Goal: Task Accomplishment & Management: Manage account settings

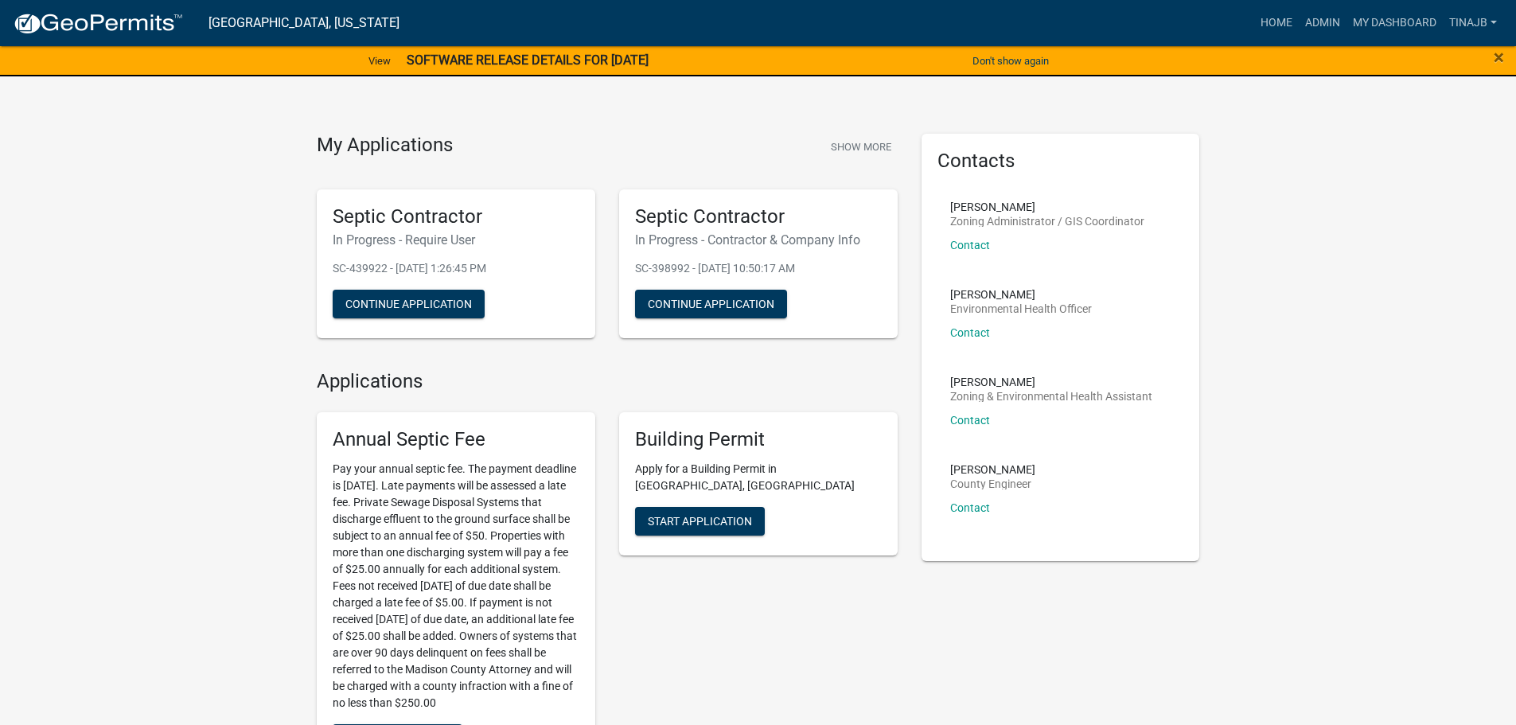
click at [351, 434] on h5 "Annual Septic Fee" at bounding box center [456, 439] width 247 height 23
click at [730, 621] on div "Building Permit Apply for a Building Permit in [GEOGRAPHIC_DATA], [GEOGRAPHIC_D…" at bounding box center [758, 593] width 302 height 386
click at [1310, 25] on link "Admin" at bounding box center [1323, 23] width 48 height 30
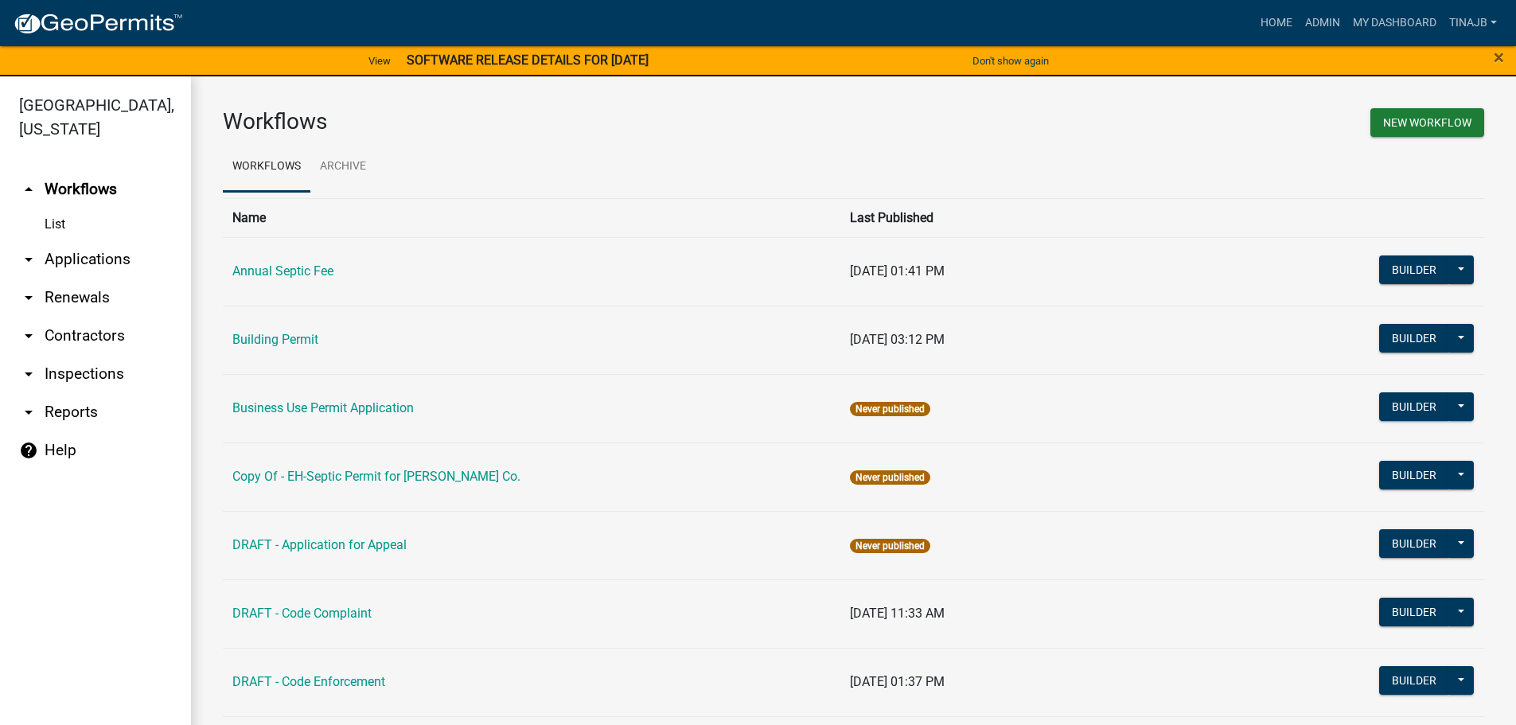
click at [111, 240] on link "arrow_drop_down Applications" at bounding box center [95, 259] width 191 height 38
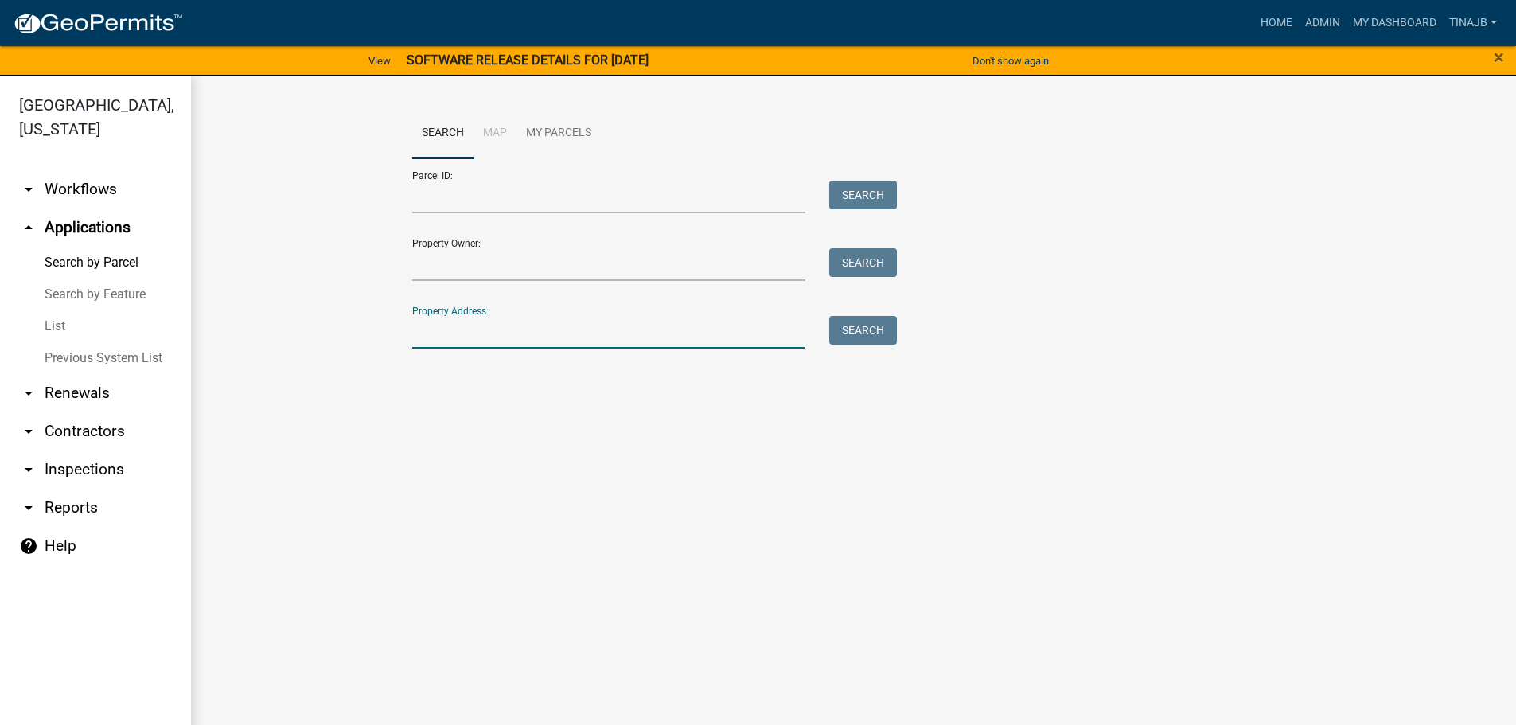
click at [471, 327] on input "Property Address:" at bounding box center [609, 332] width 394 height 33
type input "2518"
click at [843, 333] on button "Search" at bounding box center [863, 330] width 68 height 29
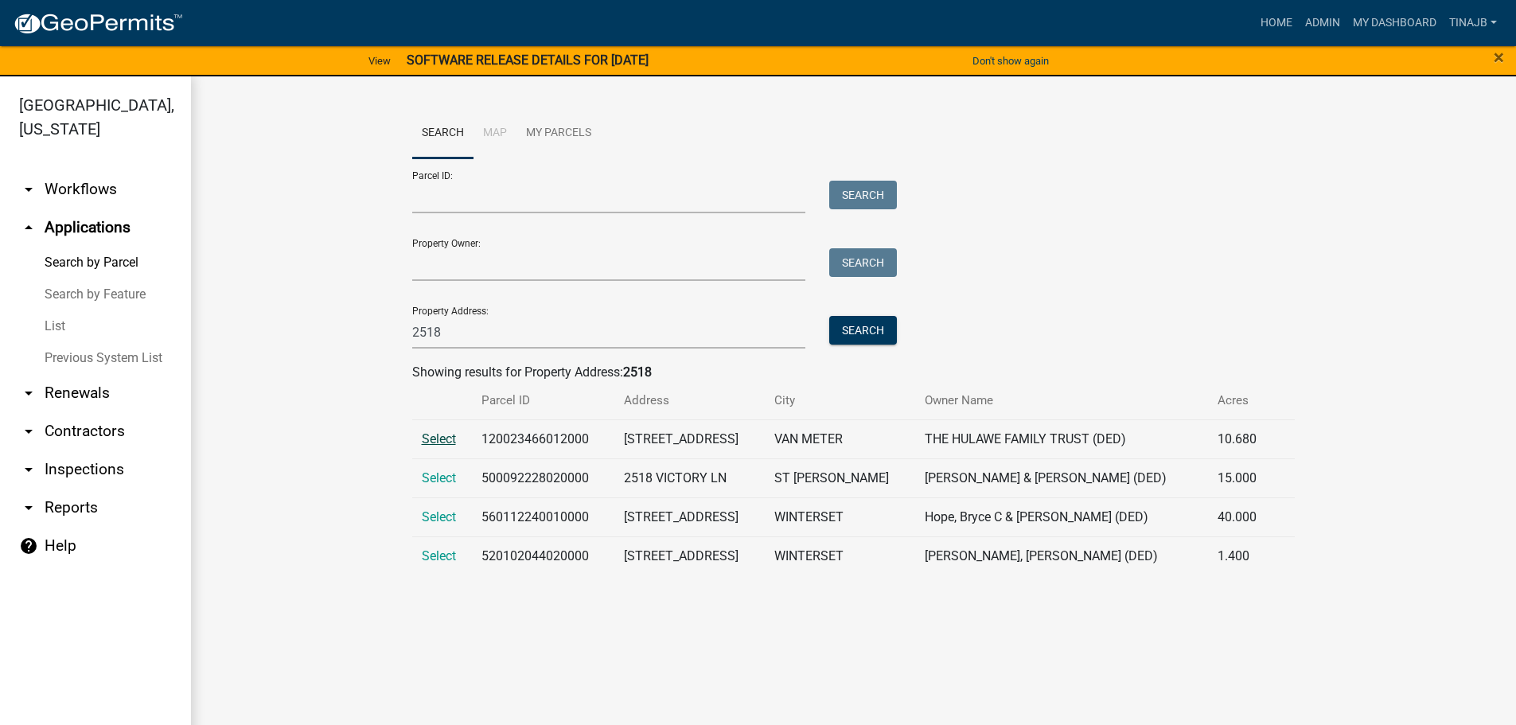
click at [445, 439] on span "Select" at bounding box center [439, 438] width 34 height 15
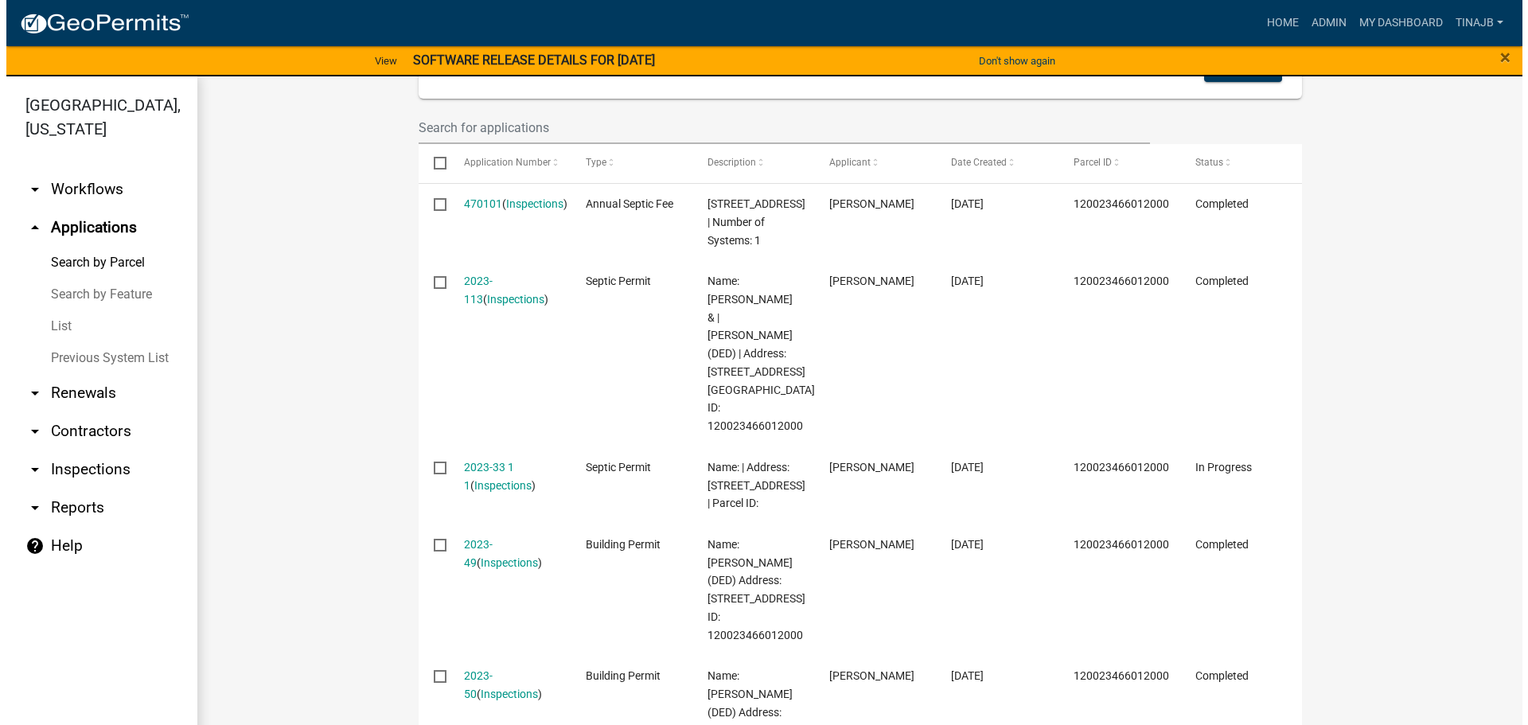
scroll to position [478, 0]
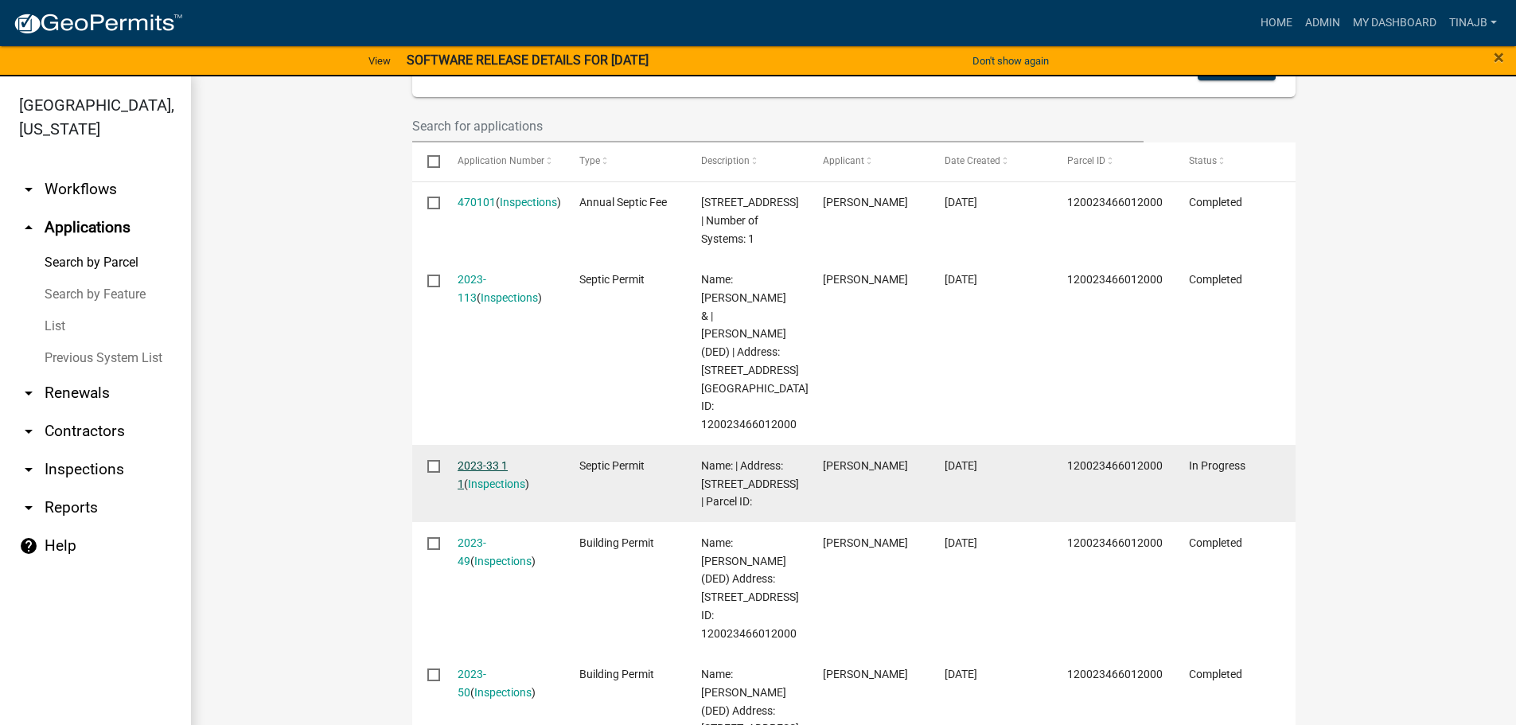
click at [487, 459] on link "2023-33 1 1" at bounding box center [483, 474] width 50 height 31
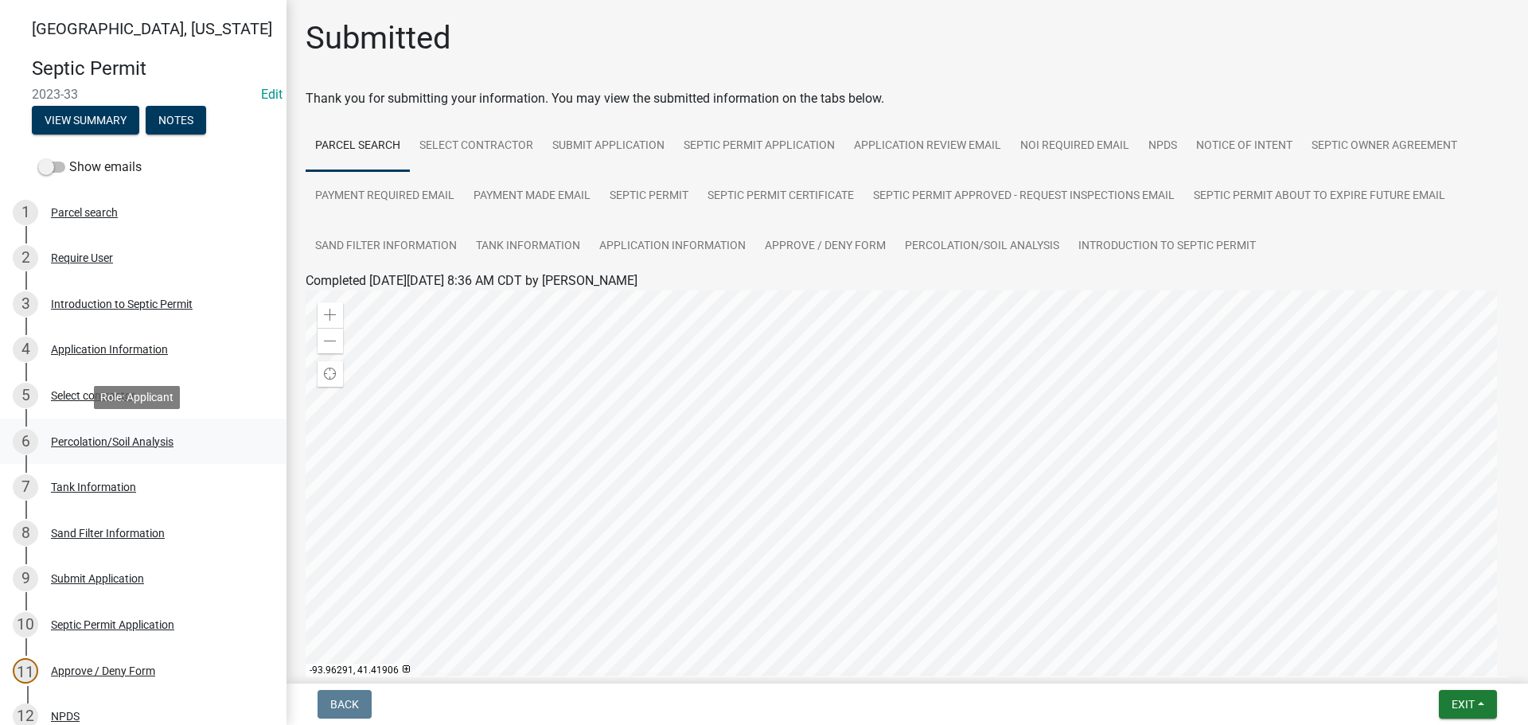
click at [106, 438] on div "Percolation/Soil Analysis" at bounding box center [112, 441] width 123 height 11
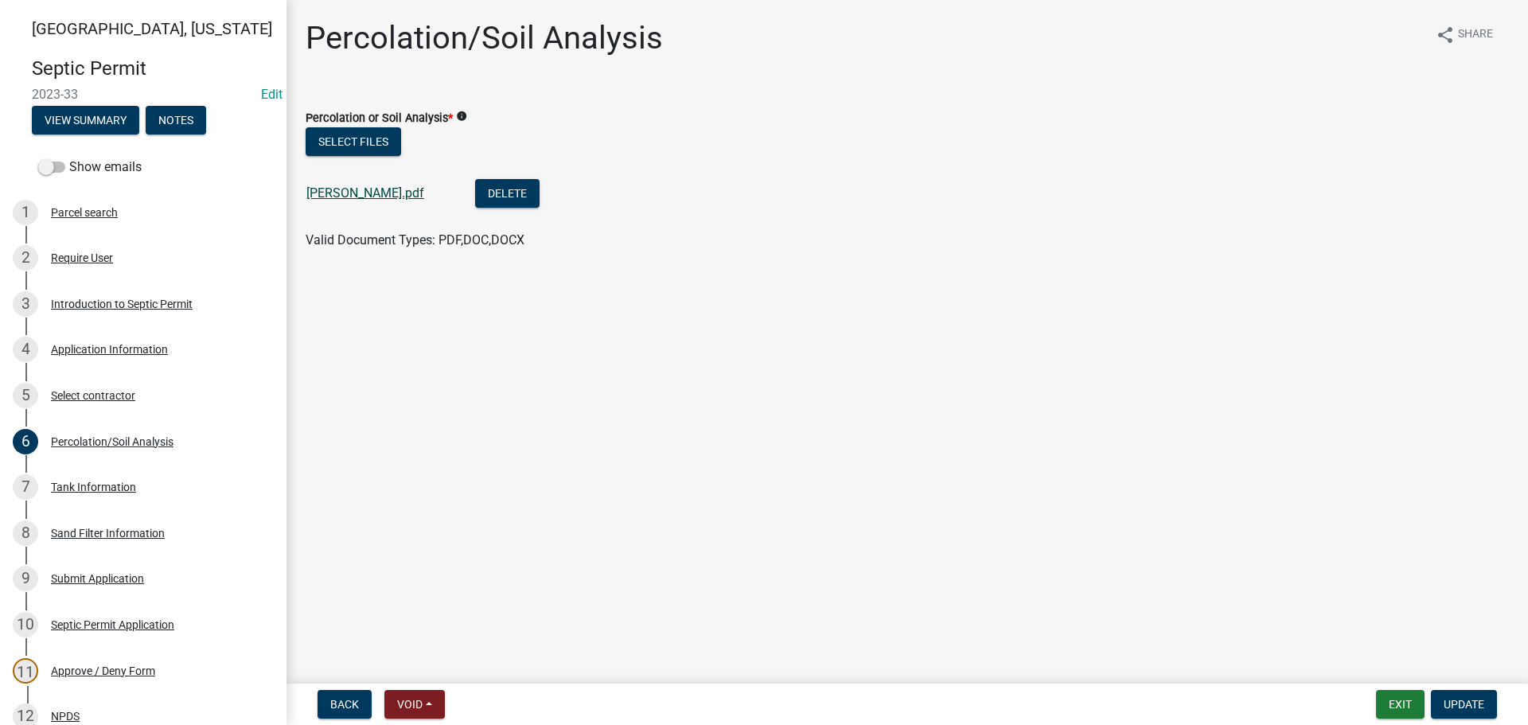
click at [337, 195] on link "[PERSON_NAME].pdf" at bounding box center [365, 192] width 118 height 15
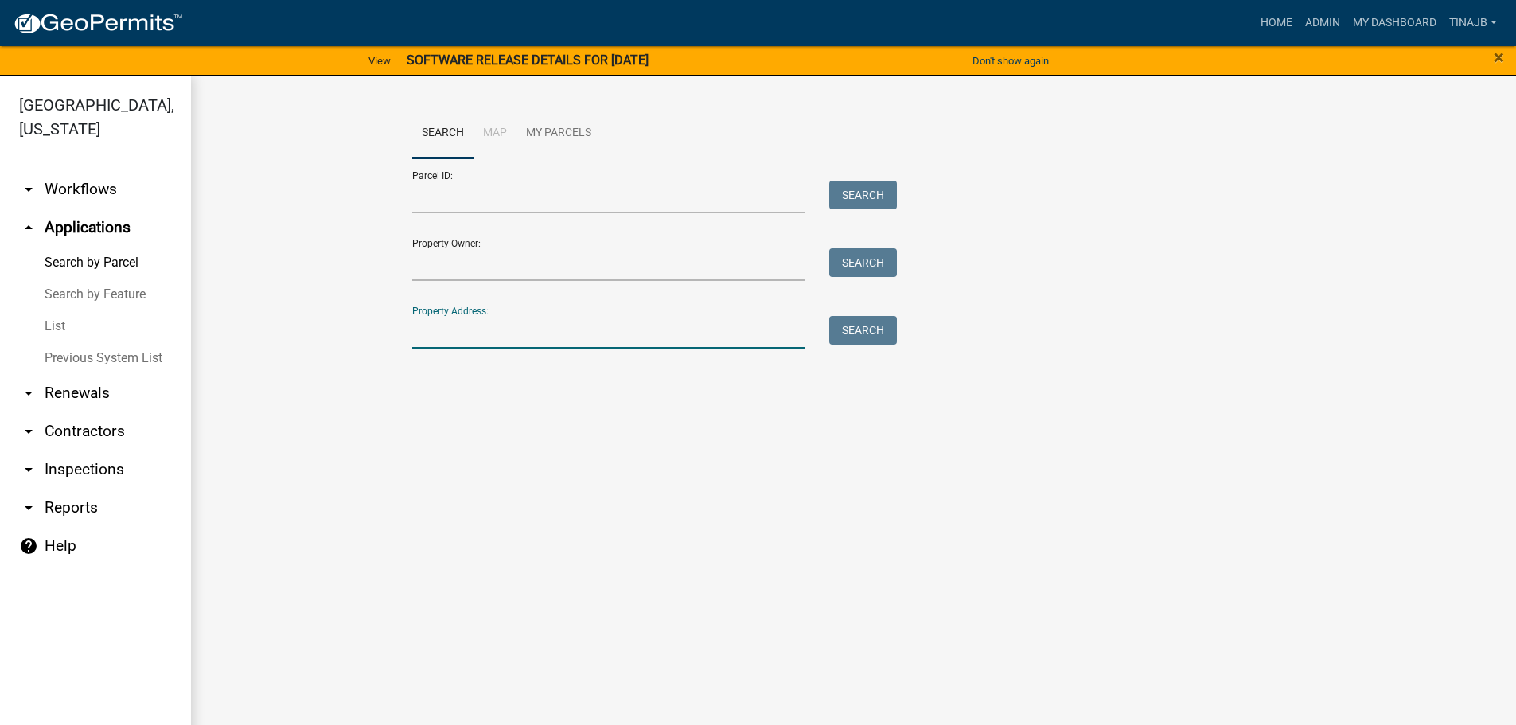
click at [447, 328] on input "Property Address:" at bounding box center [609, 332] width 394 height 33
type input "2518"
click at [857, 337] on button "Search" at bounding box center [863, 330] width 68 height 29
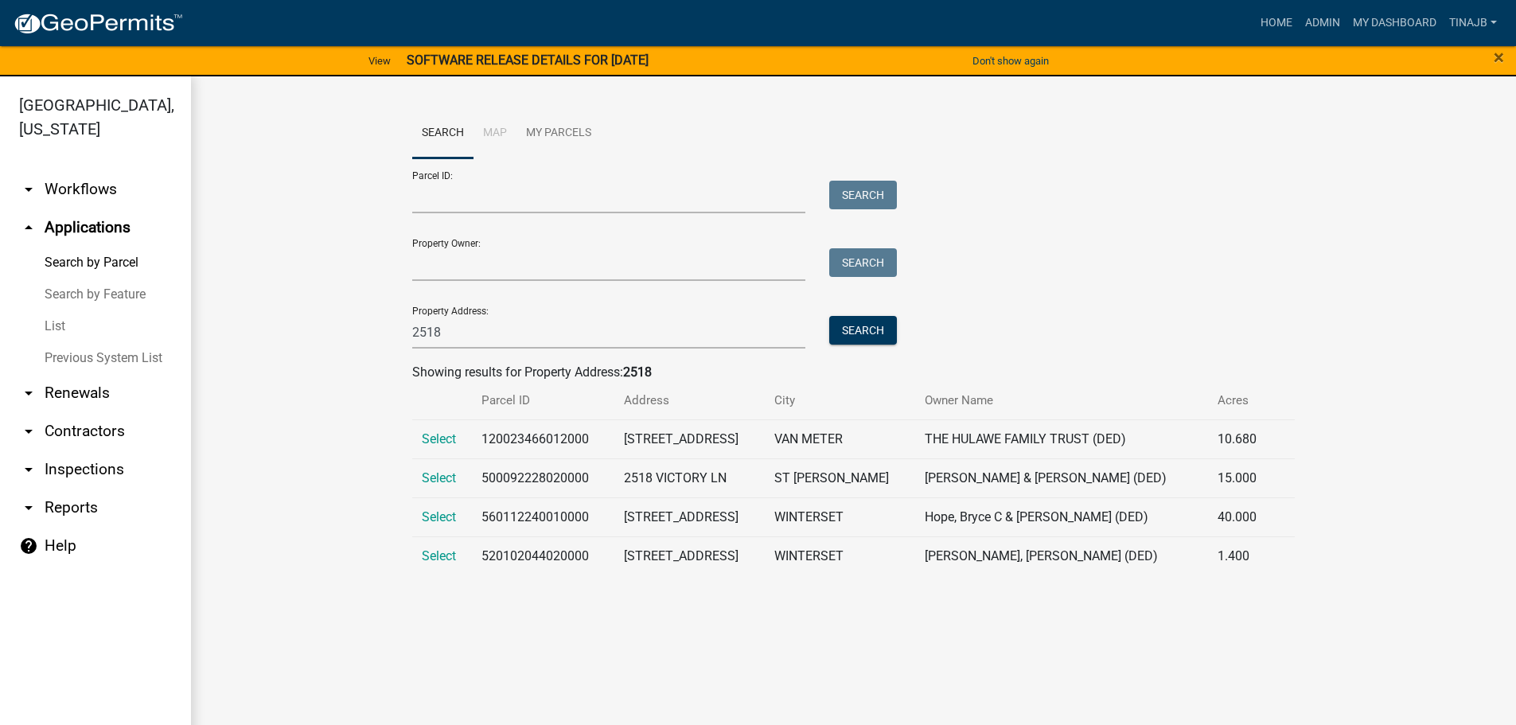
click at [443, 427] on td "Select" at bounding box center [442, 438] width 60 height 39
click at [443, 435] on span "Select" at bounding box center [439, 438] width 34 height 15
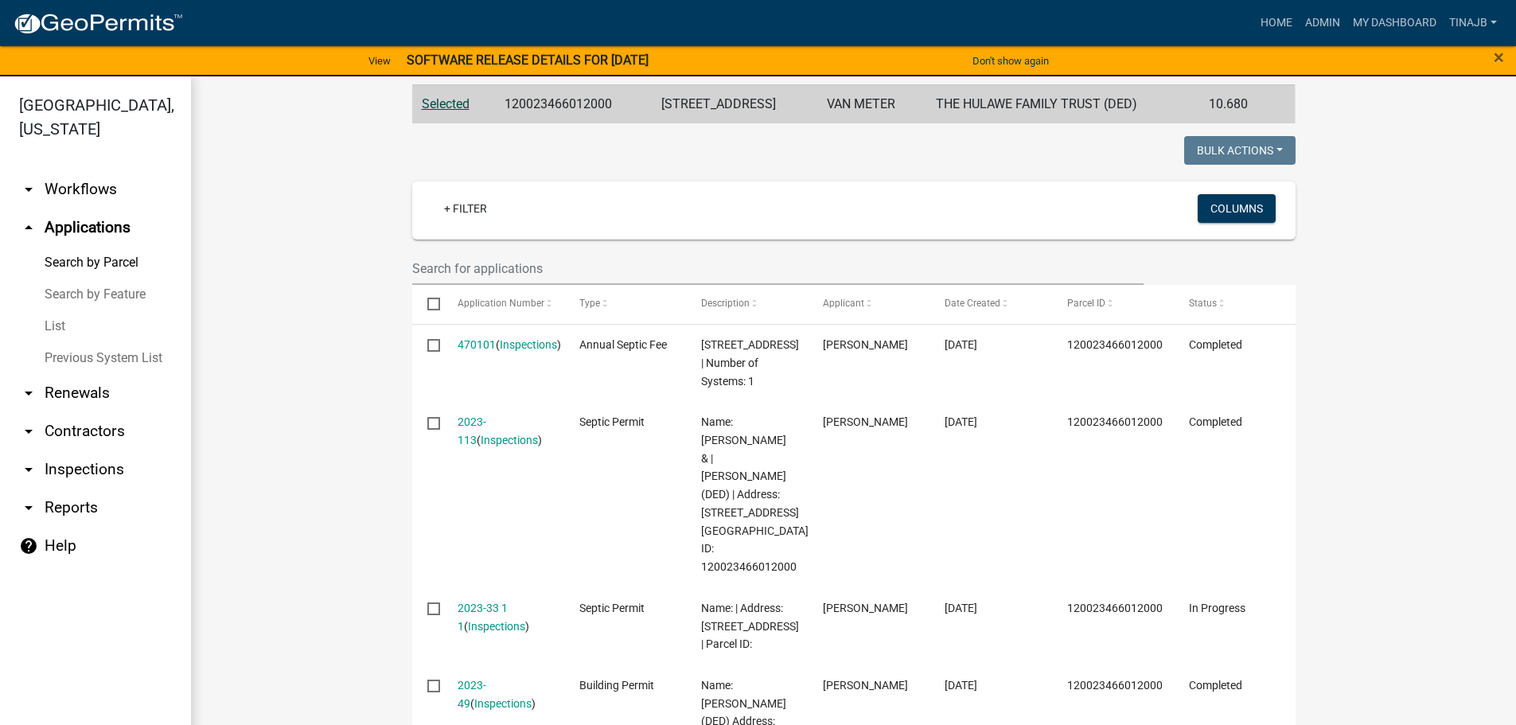
scroll to position [478, 0]
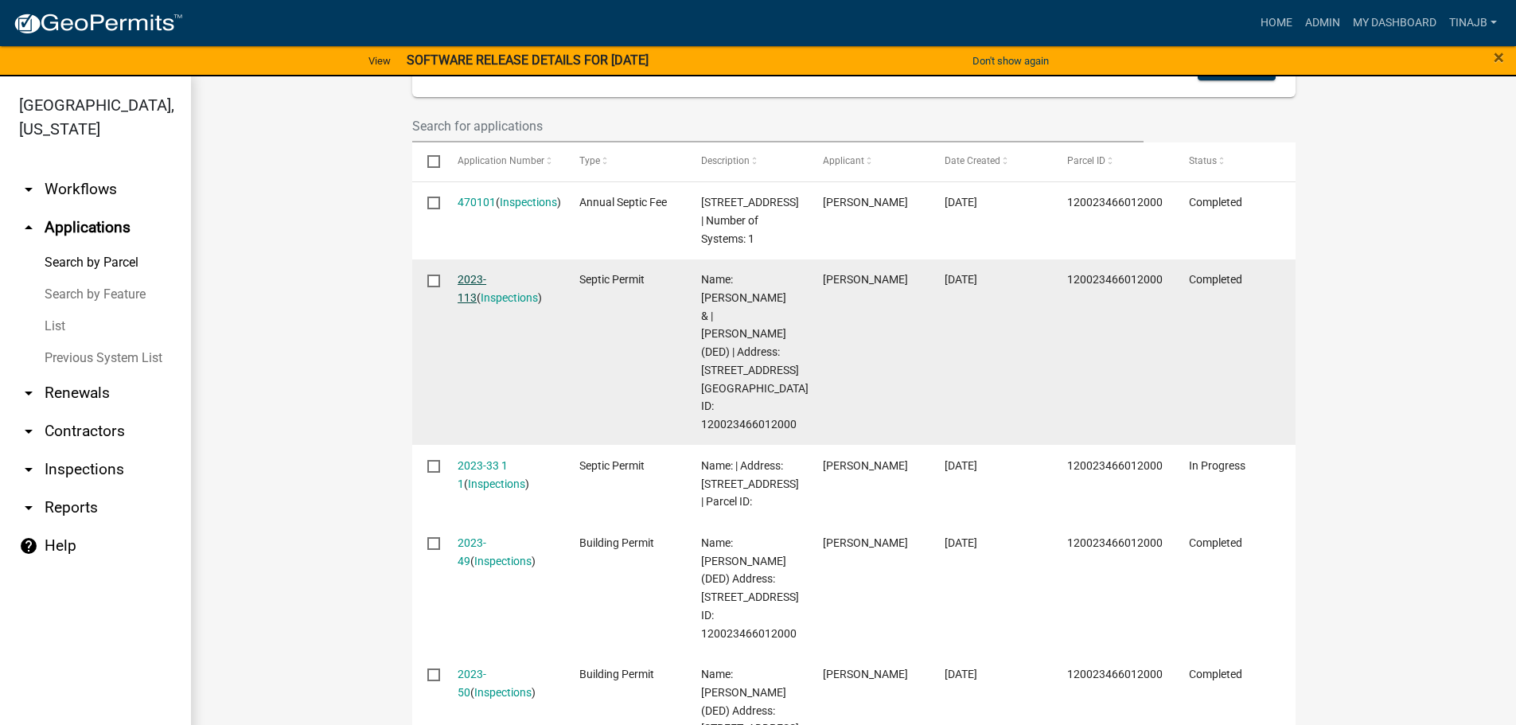
click at [462, 274] on link "2023-113" at bounding box center [472, 288] width 29 height 31
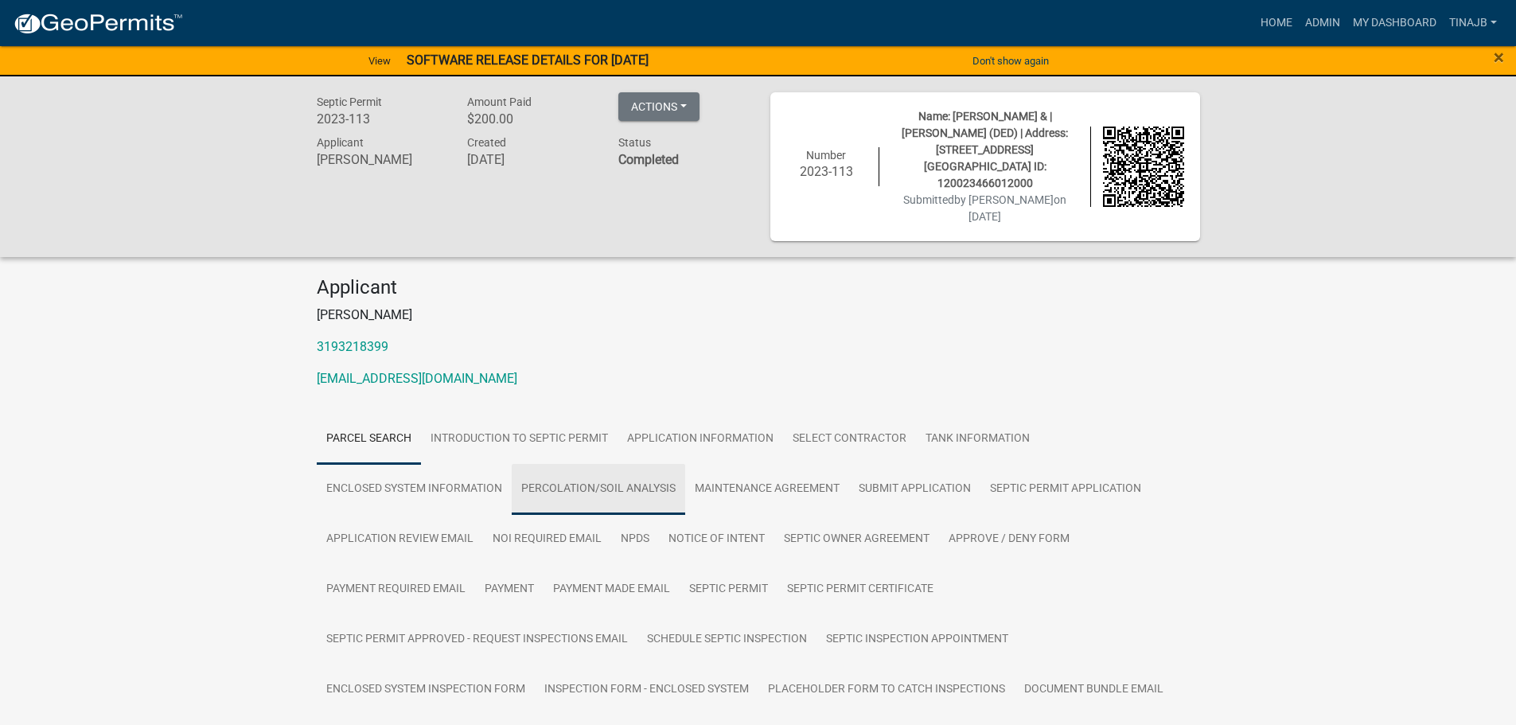
click at [603, 464] on link "Percolation/Soil Analysis" at bounding box center [599, 489] width 174 height 51
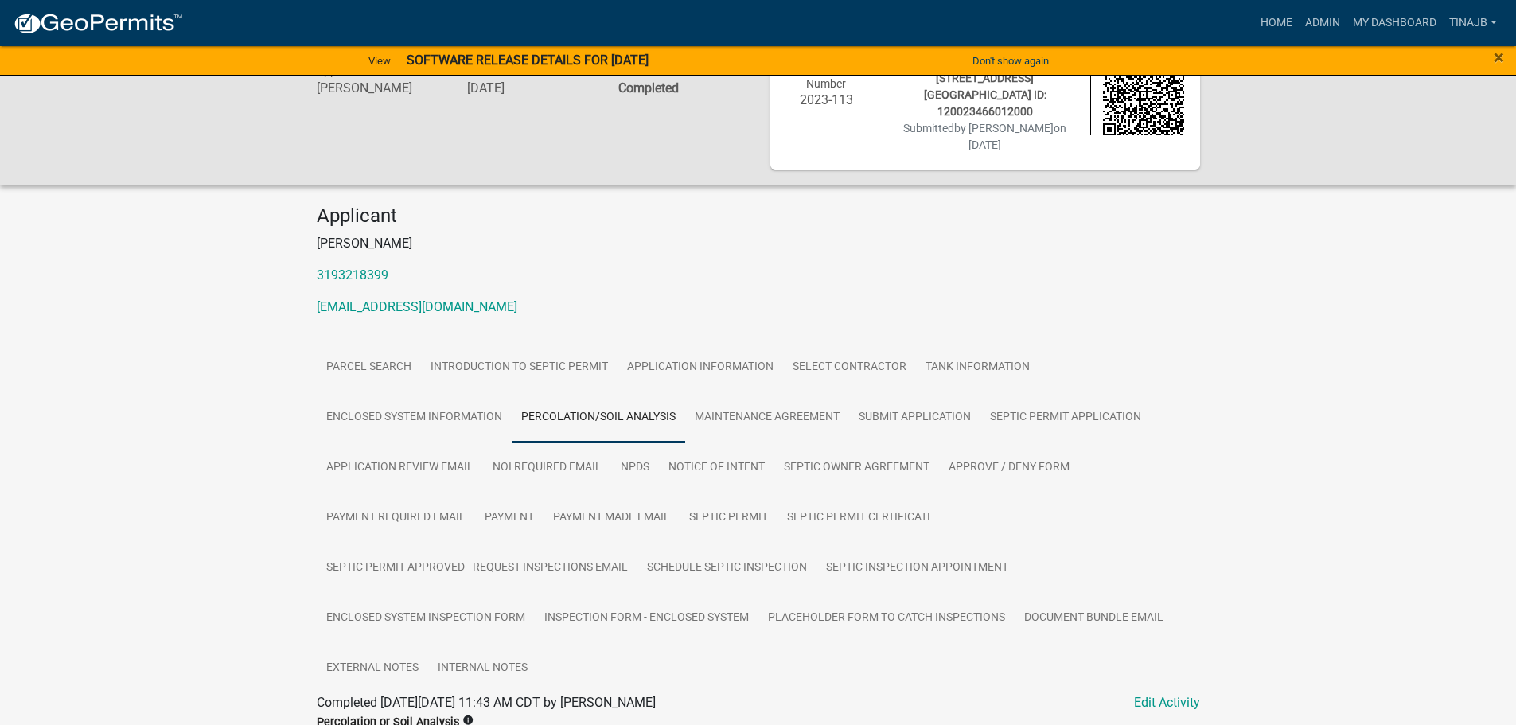
scroll to position [175, 0]
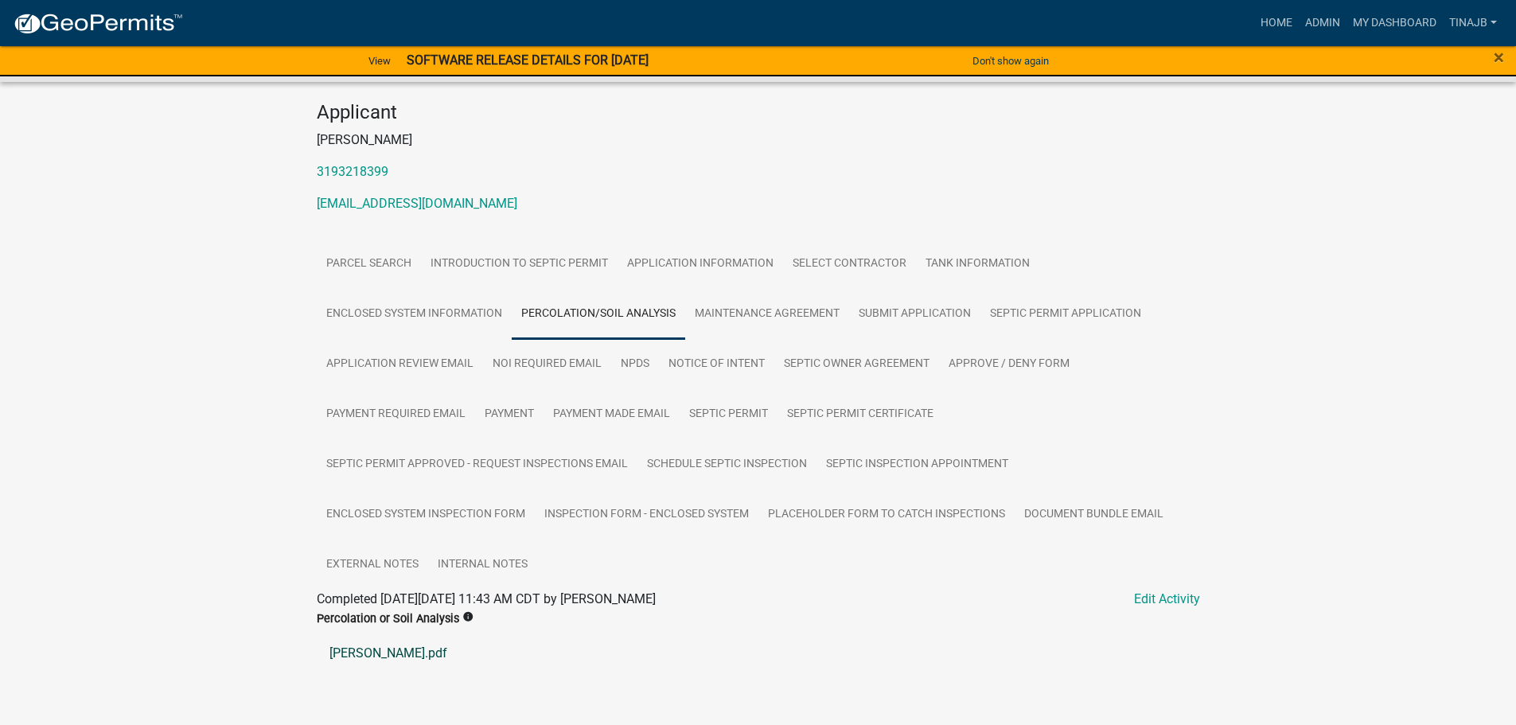
click at [361, 634] on link "[PERSON_NAME].pdf" at bounding box center [758, 653] width 883 height 38
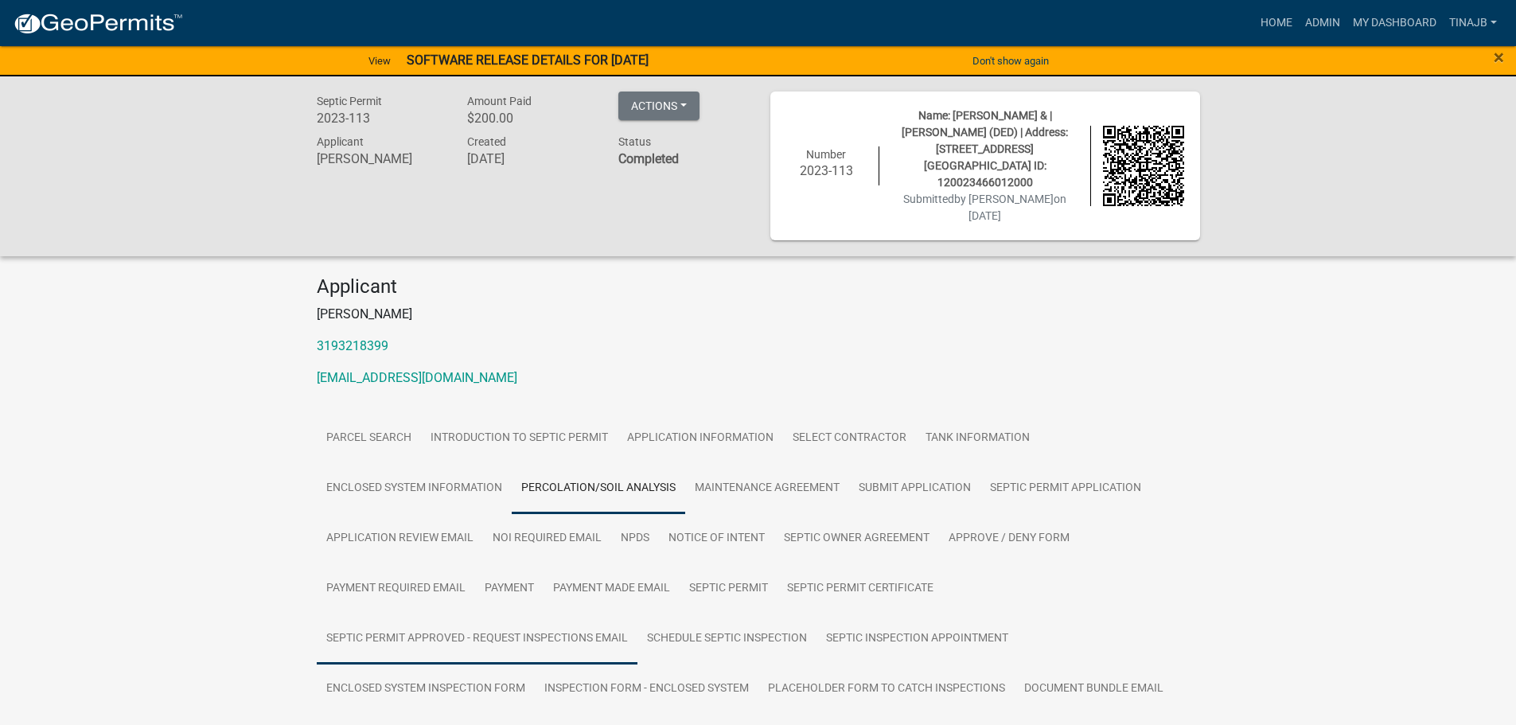
scroll to position [0, 0]
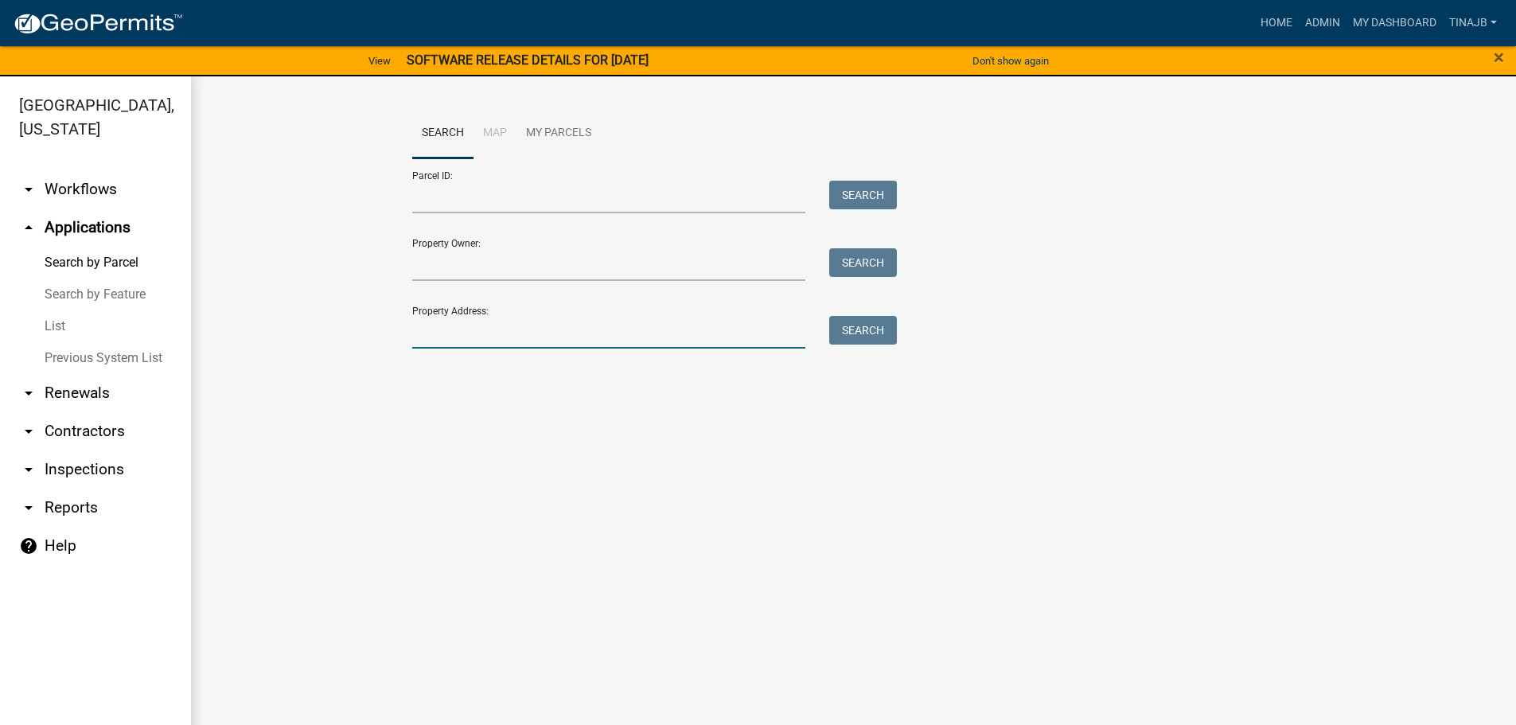
click at [456, 333] on input "Property Address:" at bounding box center [609, 332] width 394 height 33
type input "2518"
click at [848, 333] on button "Search" at bounding box center [863, 330] width 68 height 29
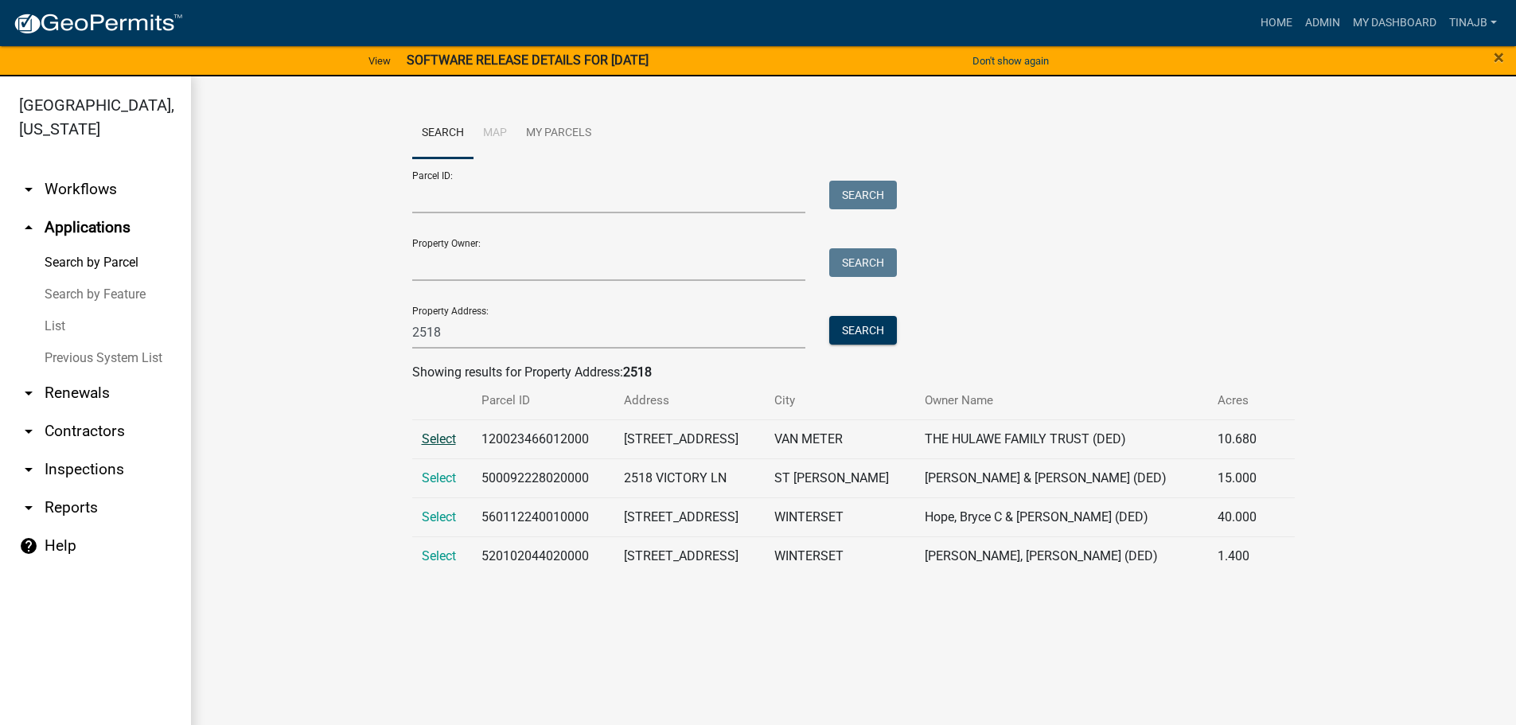
click at [428, 443] on span "Select" at bounding box center [439, 438] width 34 height 15
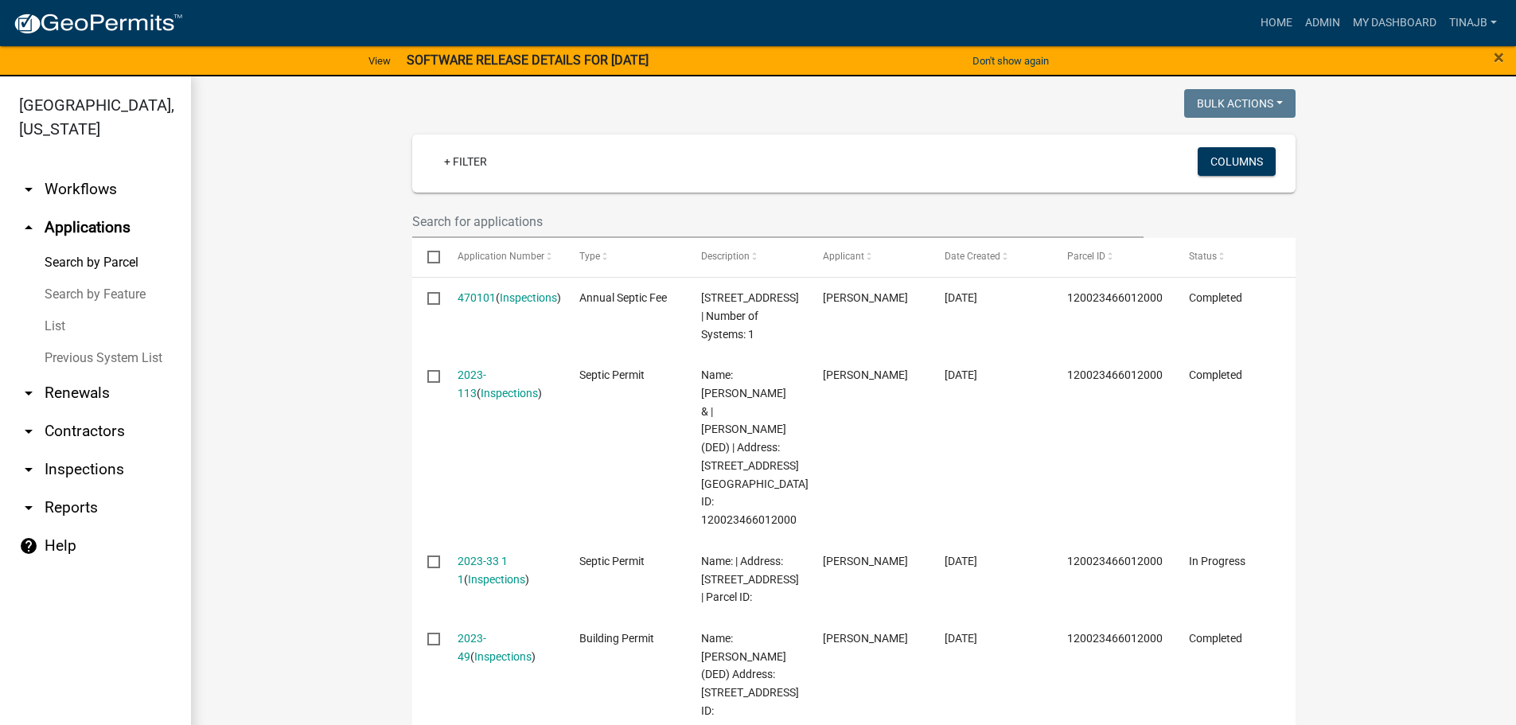
scroll to position [478, 0]
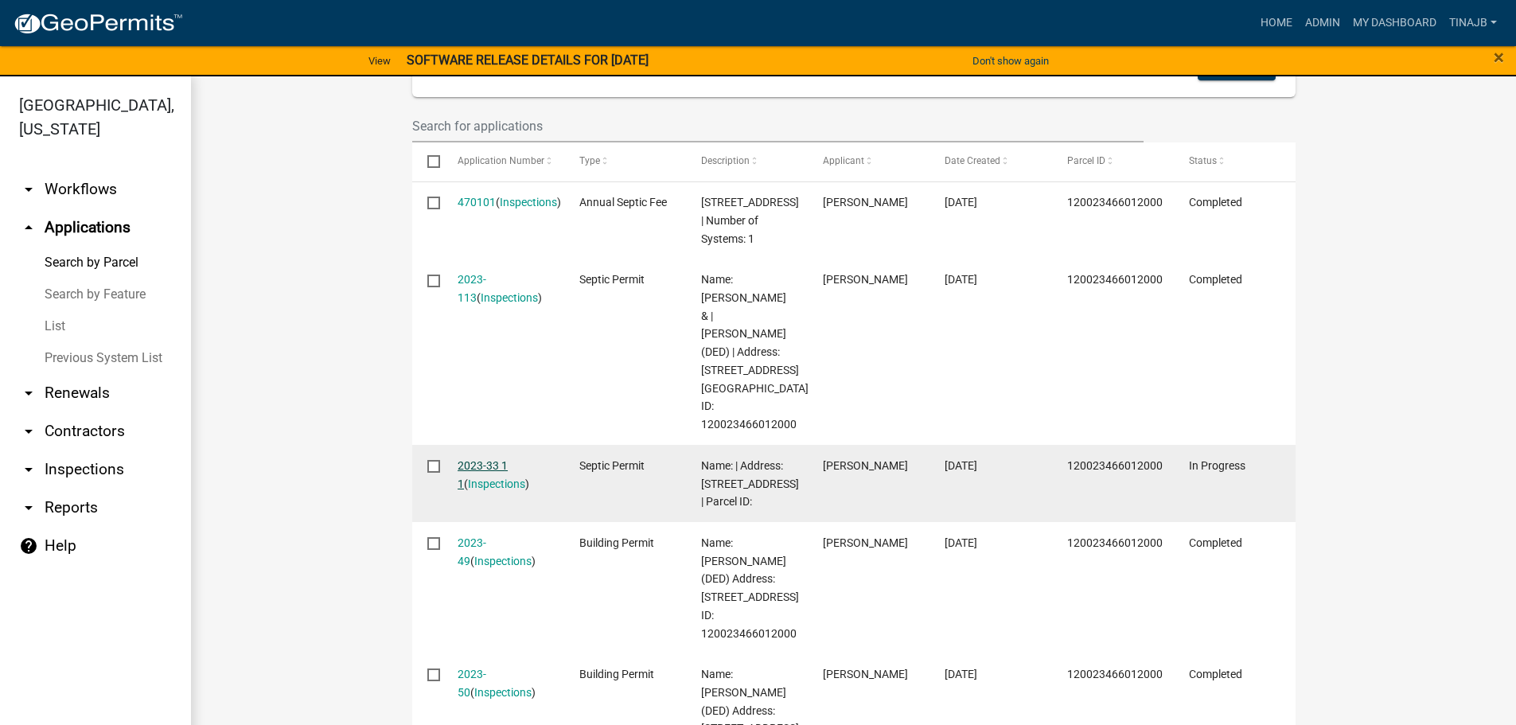
click at [465, 459] on link "2023-33 1 1" at bounding box center [483, 474] width 50 height 31
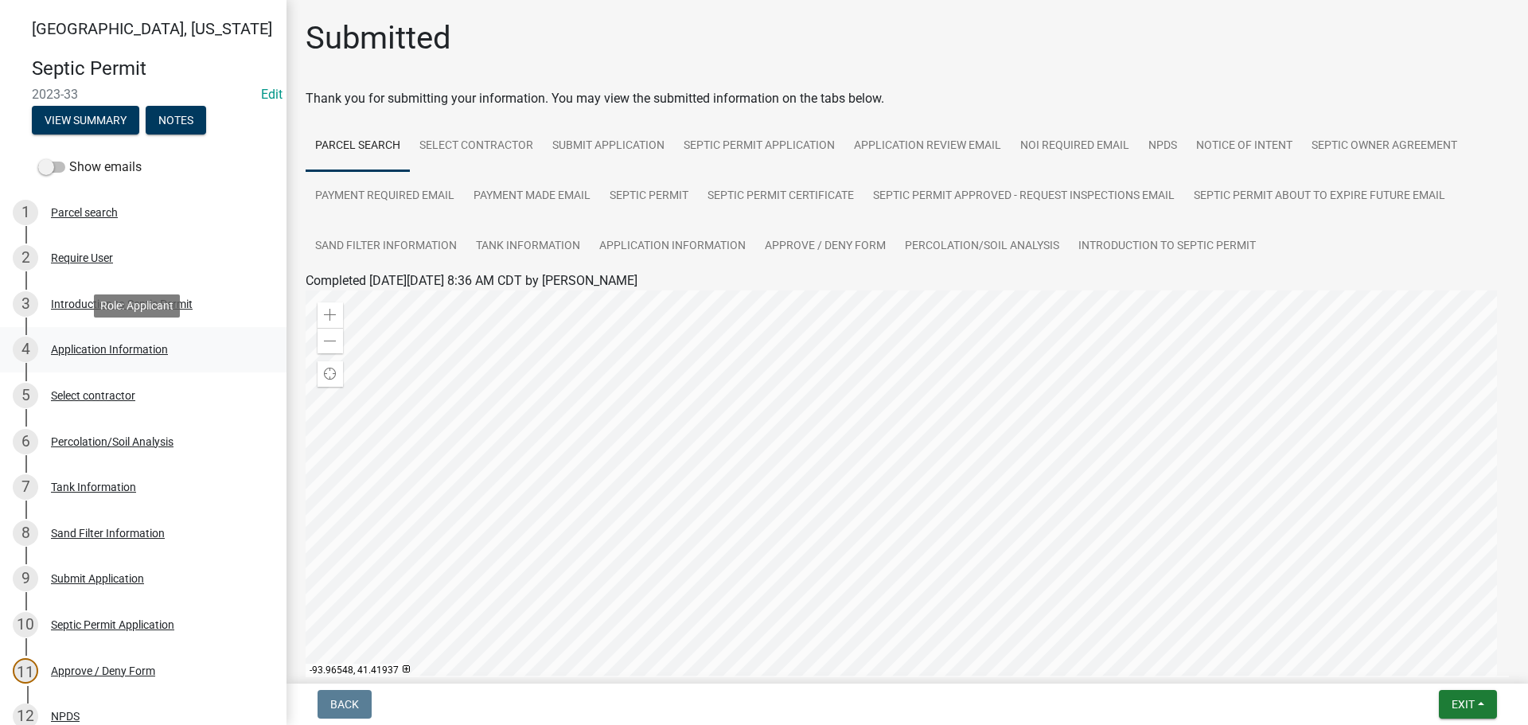
click at [88, 354] on div "Application Information" at bounding box center [109, 349] width 117 height 11
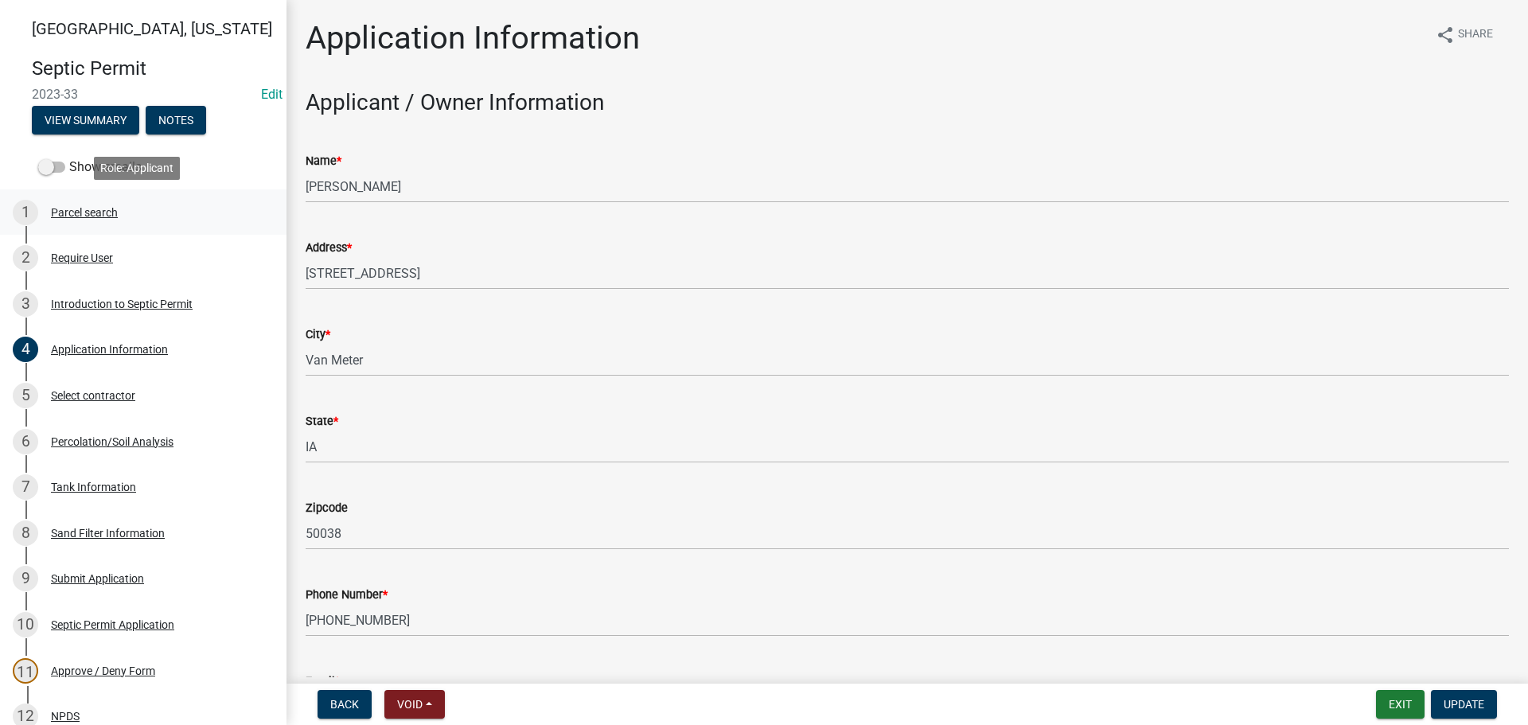
click at [74, 218] on div "Parcel search" at bounding box center [84, 212] width 67 height 11
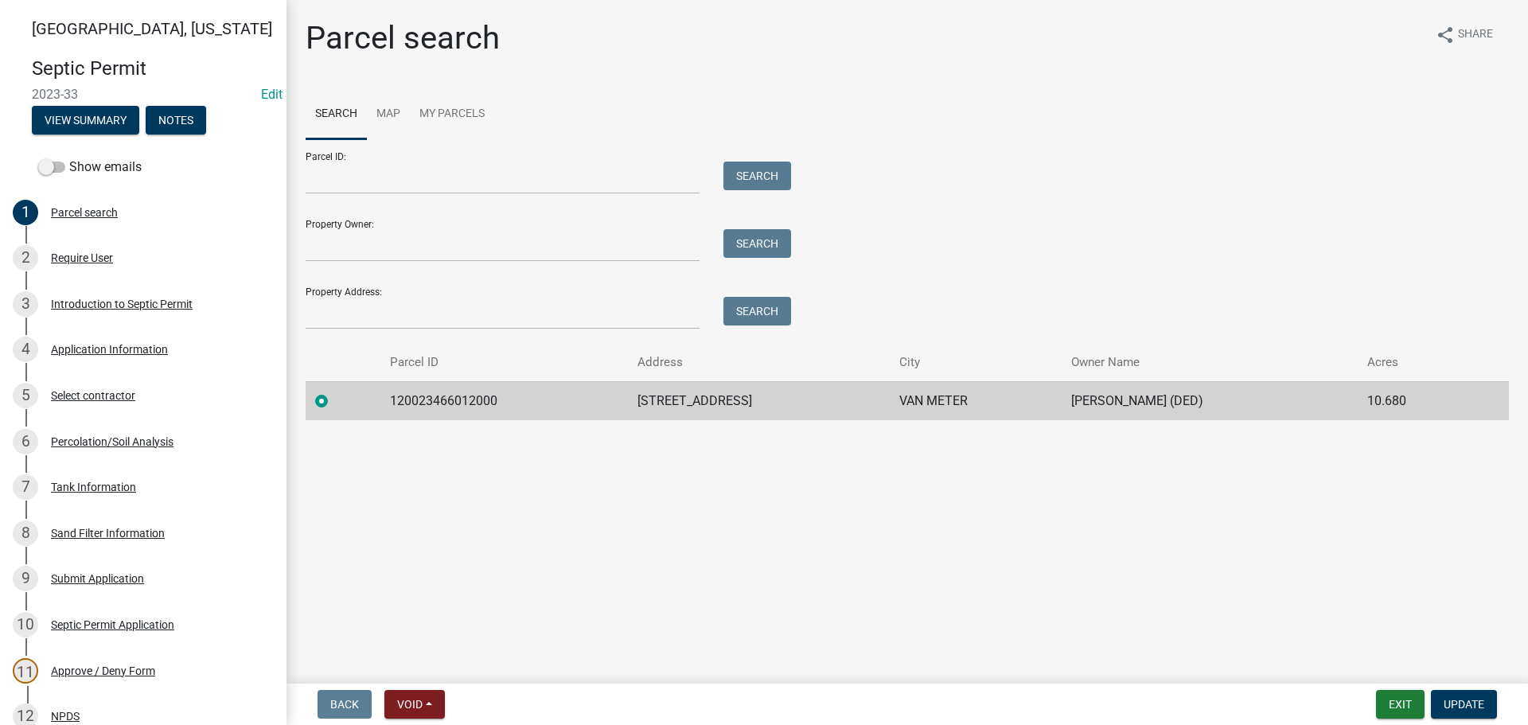
click at [435, 408] on td "120023466012000" at bounding box center [504, 400] width 248 height 39
click at [108, 438] on div "Percolation/Soil Analysis" at bounding box center [112, 441] width 123 height 11
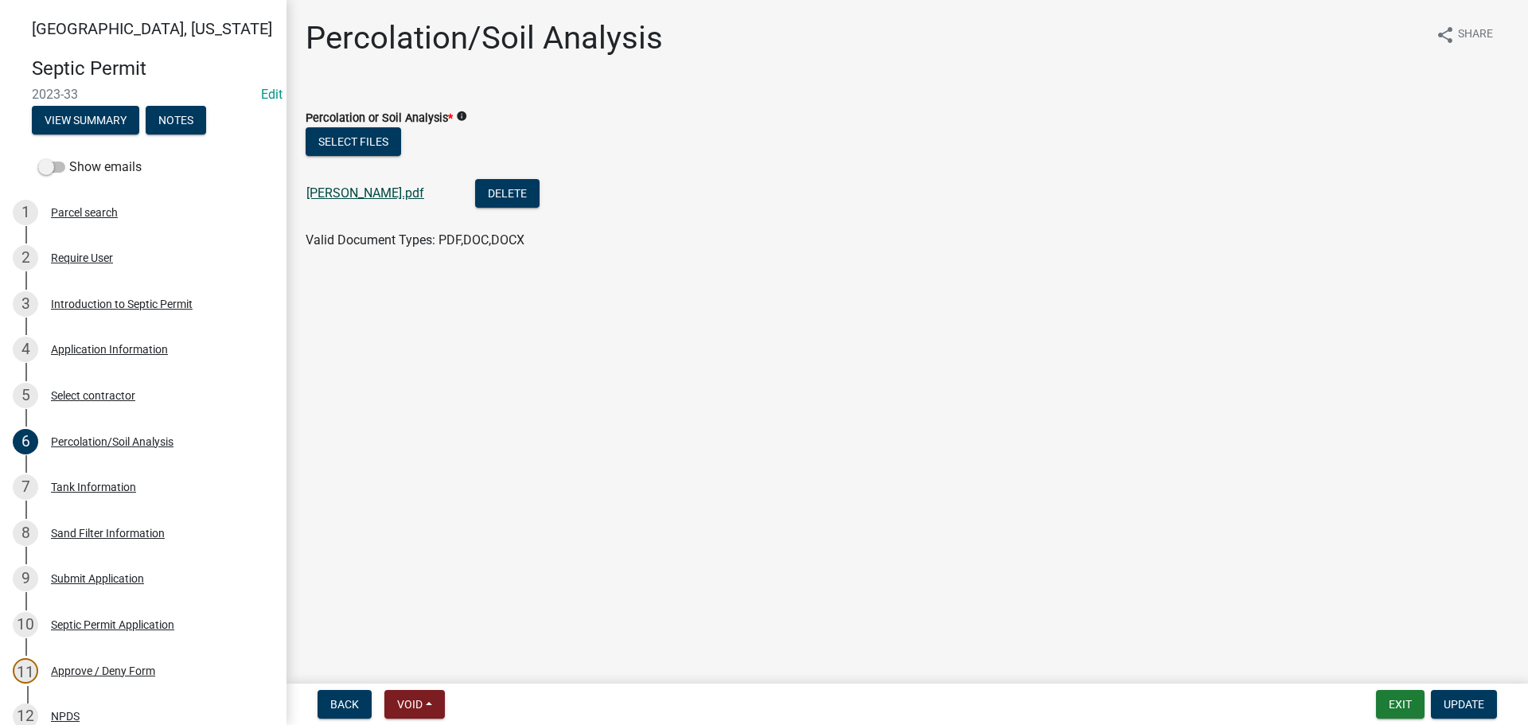
click at [345, 187] on link "[PERSON_NAME].pdf" at bounding box center [365, 192] width 118 height 15
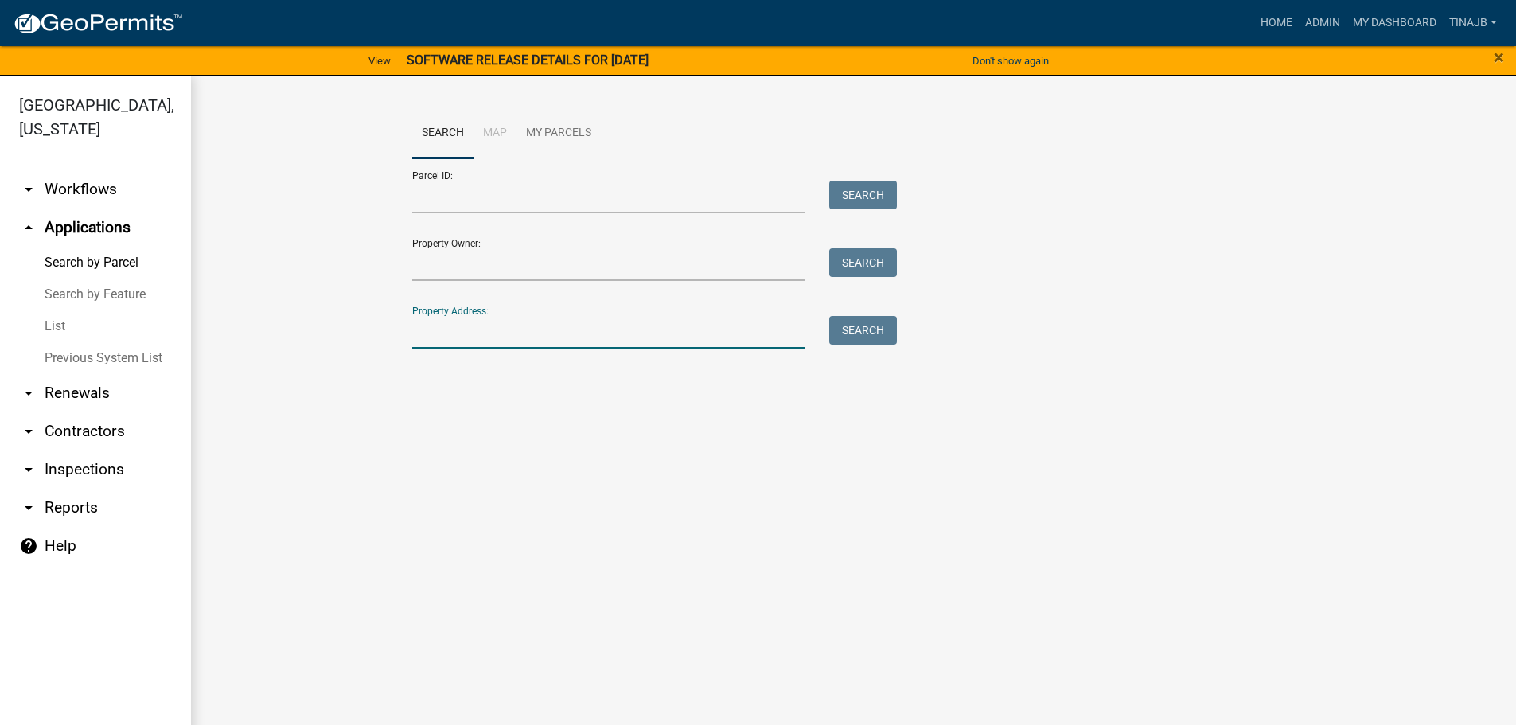
click at [596, 333] on input "Property Address:" at bounding box center [609, 332] width 394 height 33
drag, startPoint x: 580, startPoint y: 340, endPoint x: 842, endPoint y: 386, distance: 265.9
click at [583, 338] on input "2518" at bounding box center [609, 332] width 394 height 33
type input "2518"
click at [879, 331] on button "Search" at bounding box center [863, 330] width 68 height 29
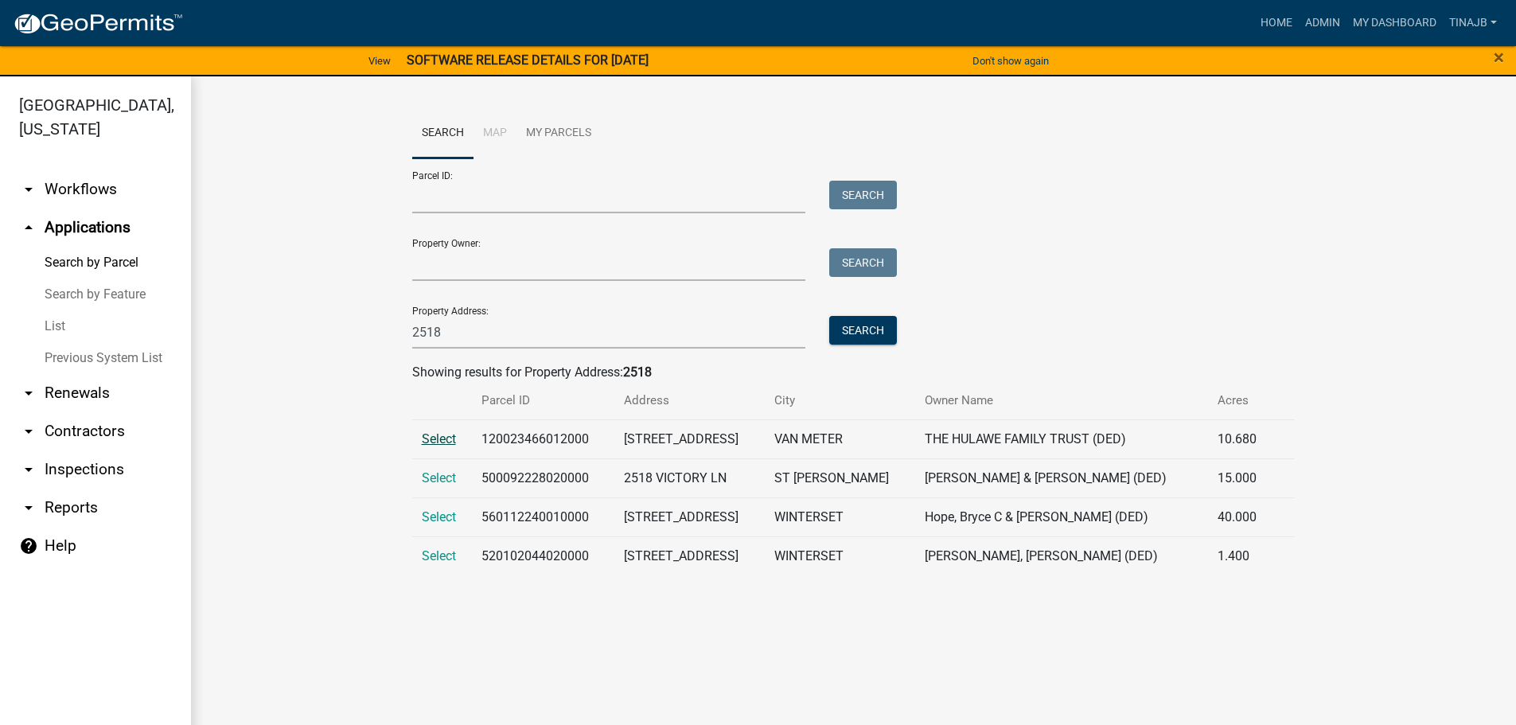
click at [433, 438] on span "Select" at bounding box center [439, 438] width 34 height 15
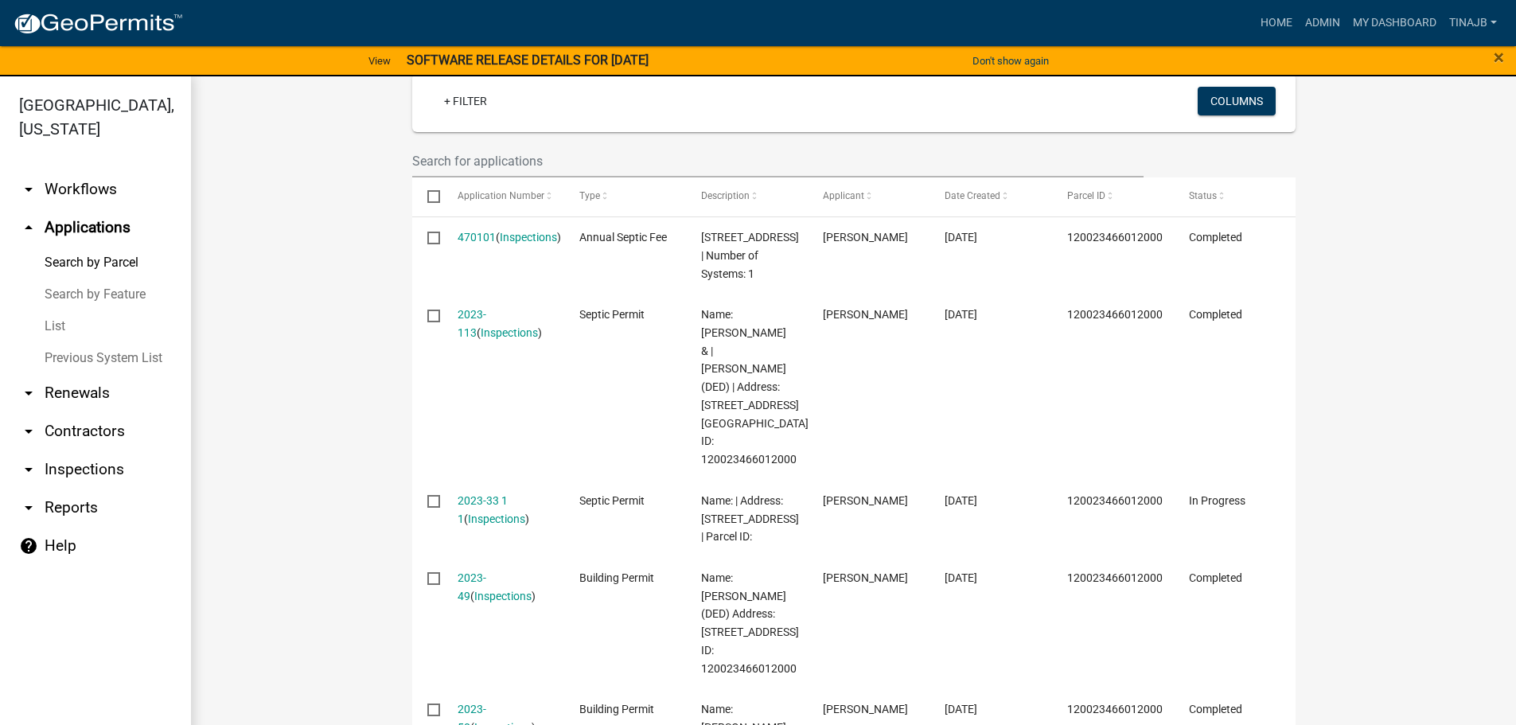
scroll to position [478, 0]
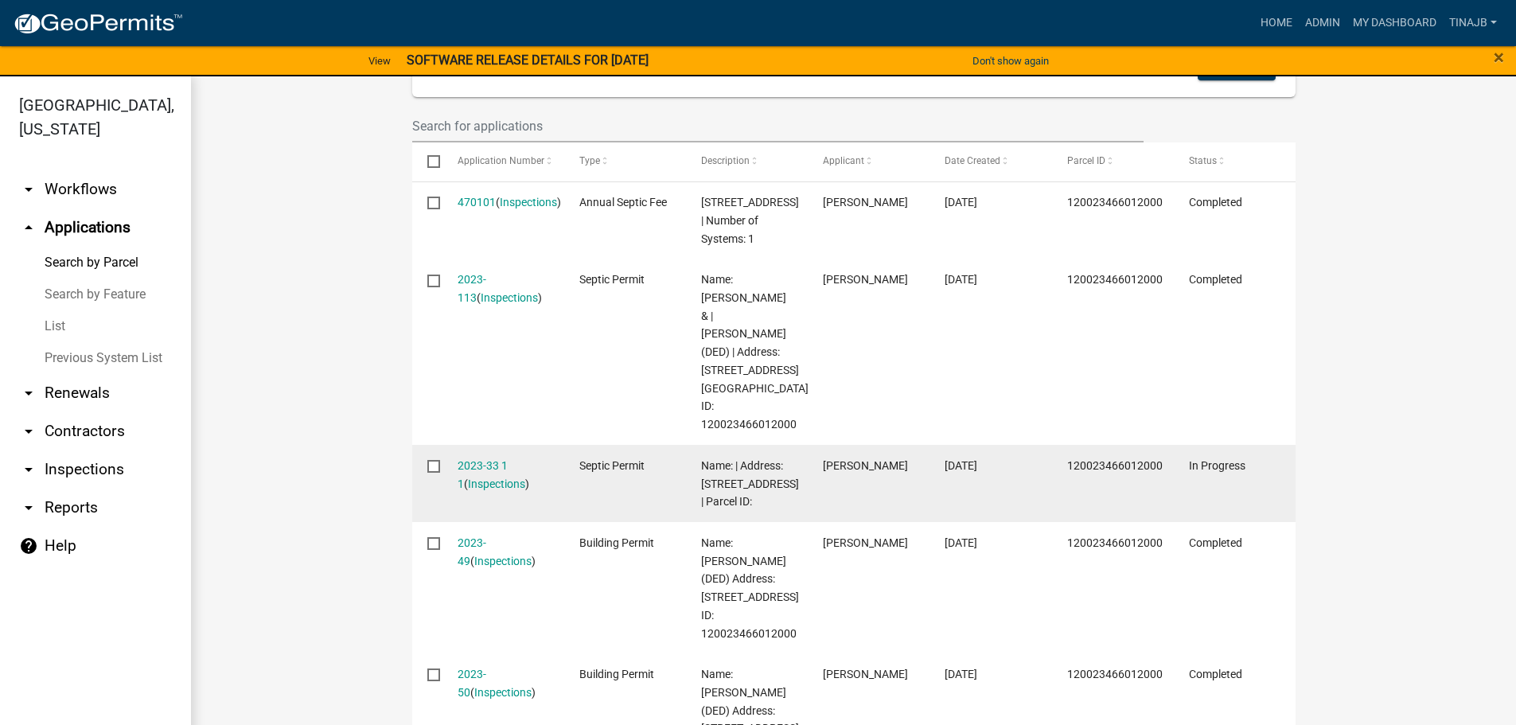
click at [431, 460] on input "checkbox" at bounding box center [432, 465] width 10 height 10
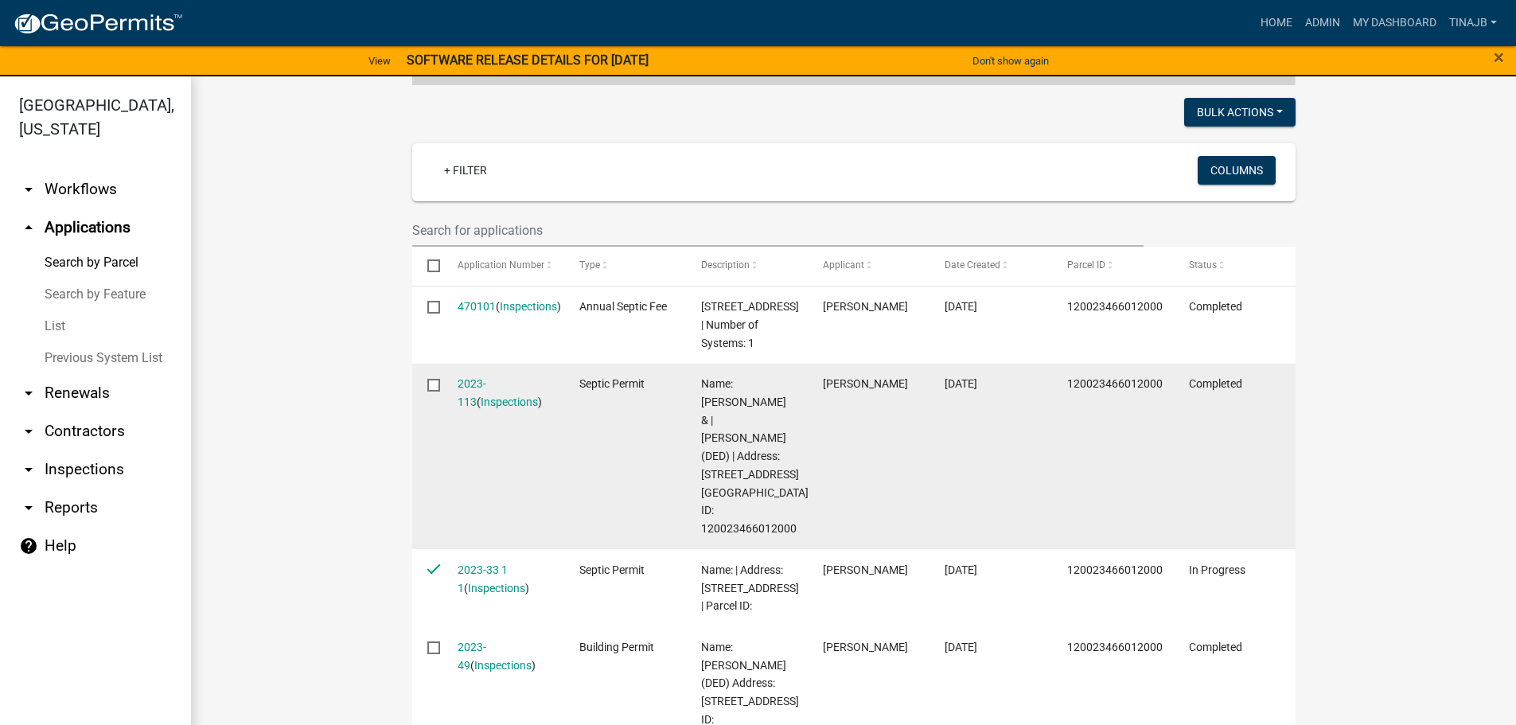
scroll to position [239, 0]
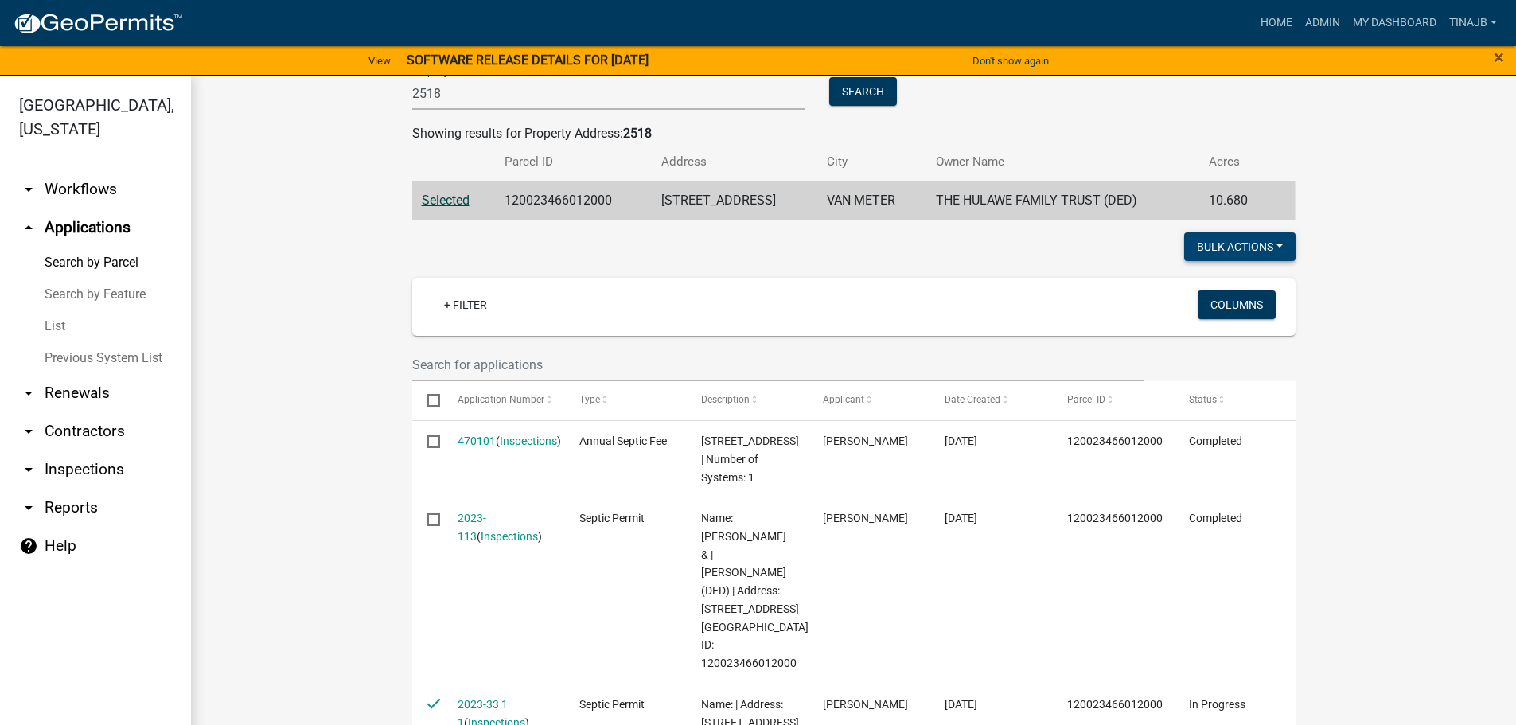
click at [1239, 244] on button "Bulk Actions" at bounding box center [1239, 246] width 111 height 29
click at [1191, 288] on button "Void" at bounding box center [1231, 288] width 127 height 38
checkbox input "false"
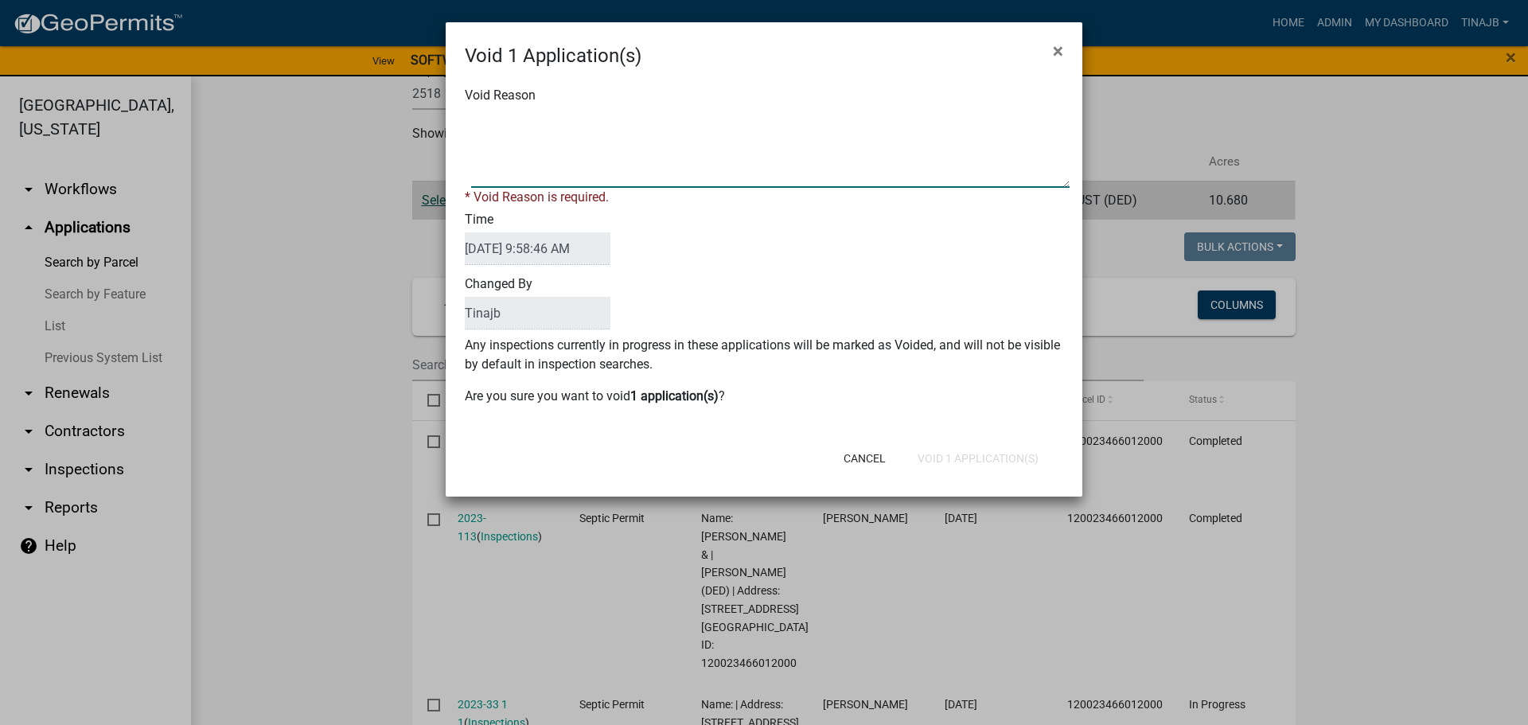
click at [509, 110] on textarea "Void Reason" at bounding box center [770, 148] width 599 height 80
type textarea "S"
type textarea "septic system change"
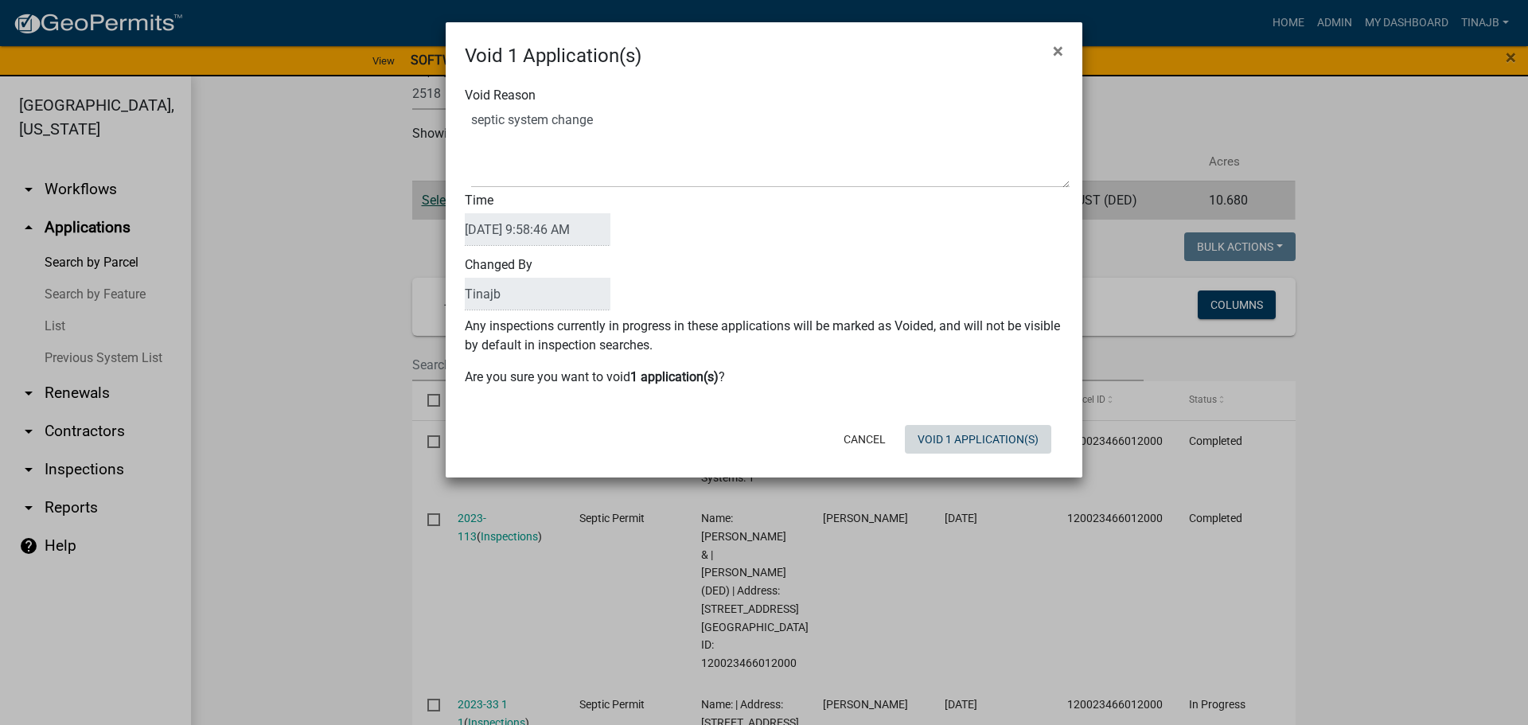
click at [973, 451] on button "Void 1 Application(s)" at bounding box center [978, 439] width 146 height 29
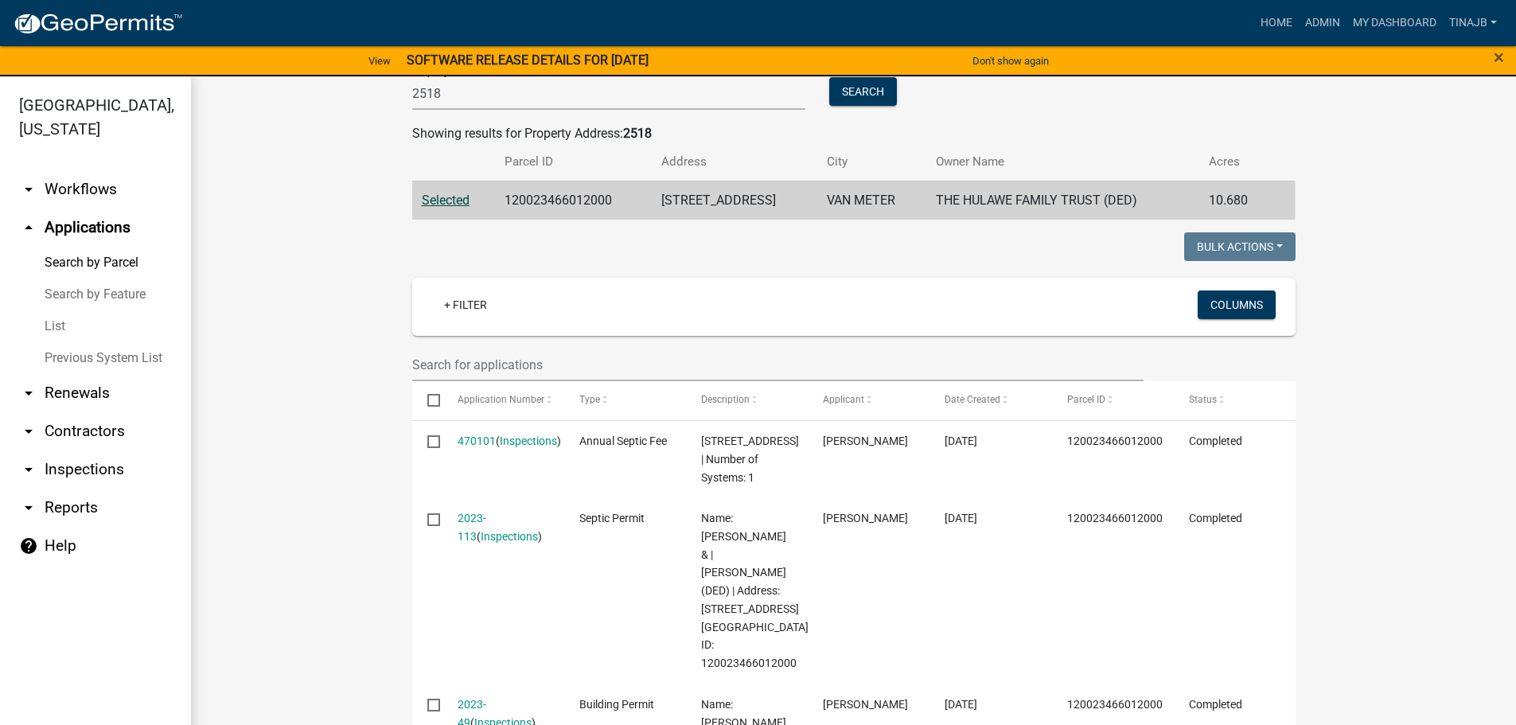
click at [107, 209] on link "arrow_drop_up Applications" at bounding box center [95, 228] width 191 height 38
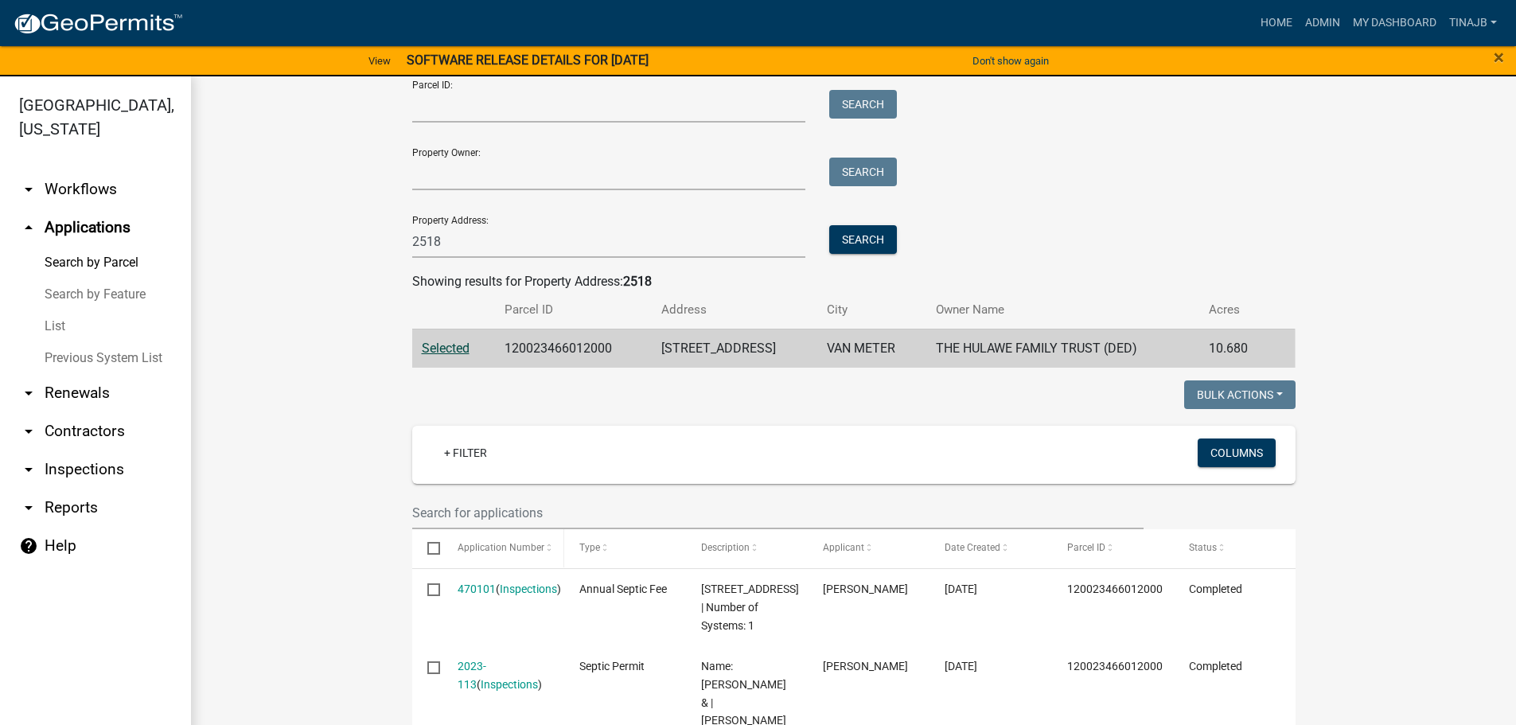
scroll to position [0, 0]
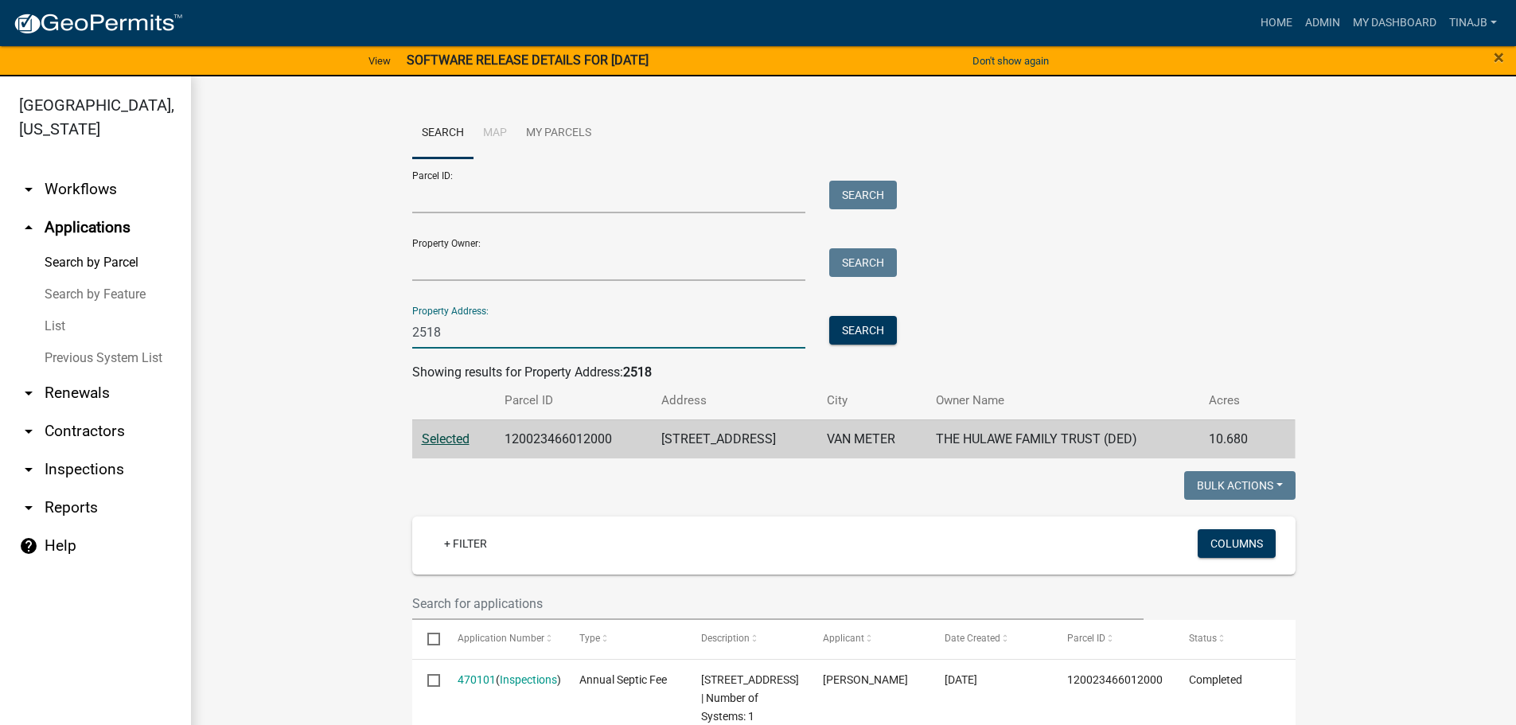
click at [475, 326] on input "2518" at bounding box center [609, 332] width 394 height 33
click at [834, 328] on button "Search" at bounding box center [863, 330] width 68 height 29
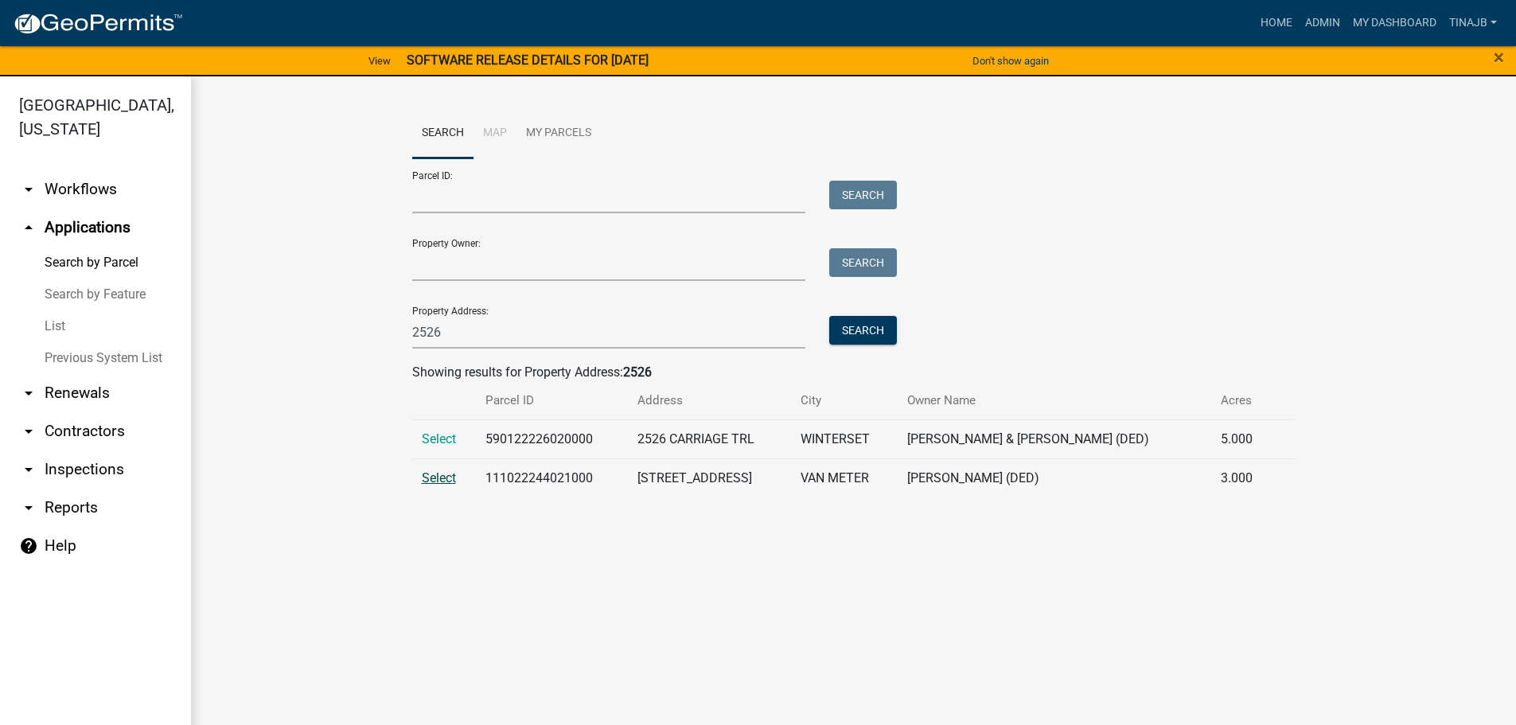
click at [439, 479] on span "Select" at bounding box center [439, 477] width 34 height 15
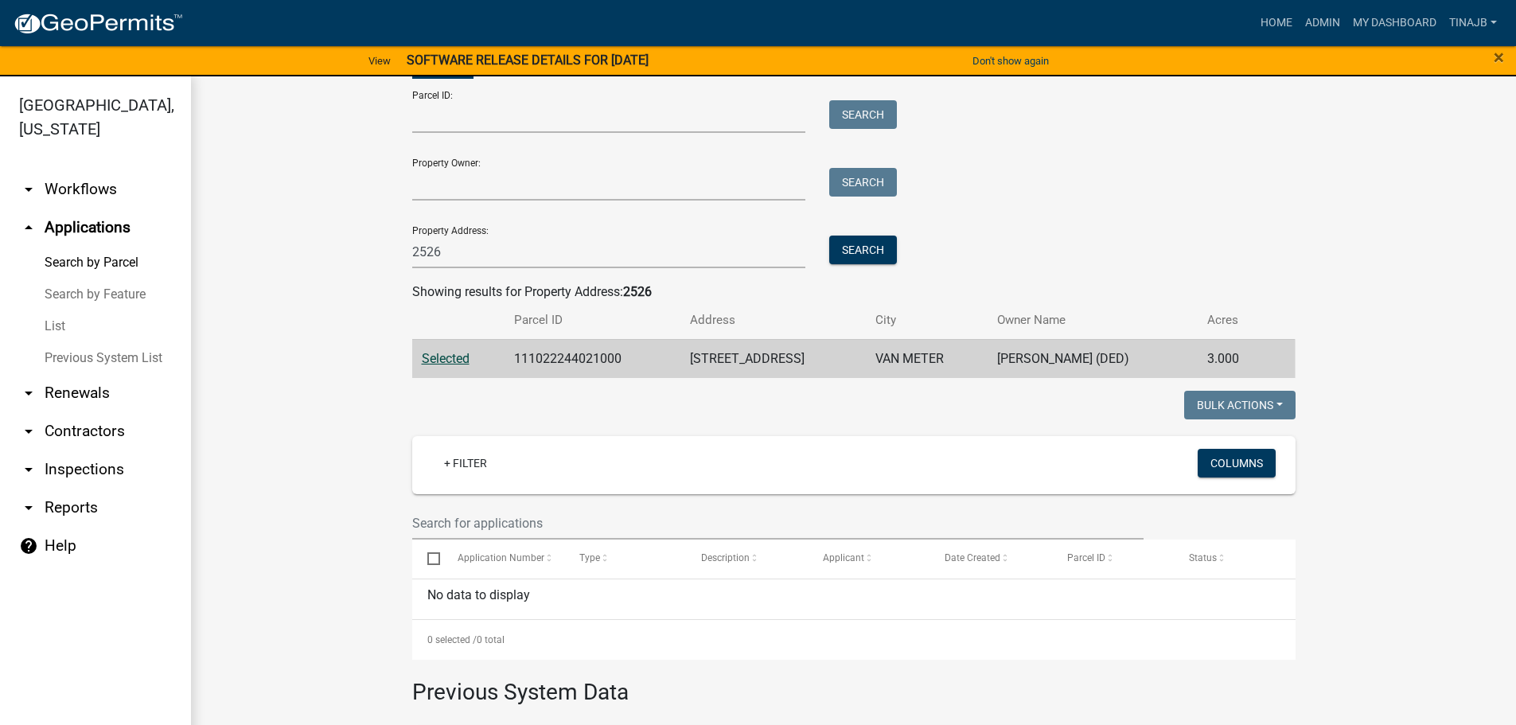
scroll to position [80, 0]
click at [478, 243] on input "2526" at bounding box center [609, 252] width 394 height 33
type input "2"
click at [855, 240] on button "Search" at bounding box center [863, 250] width 68 height 29
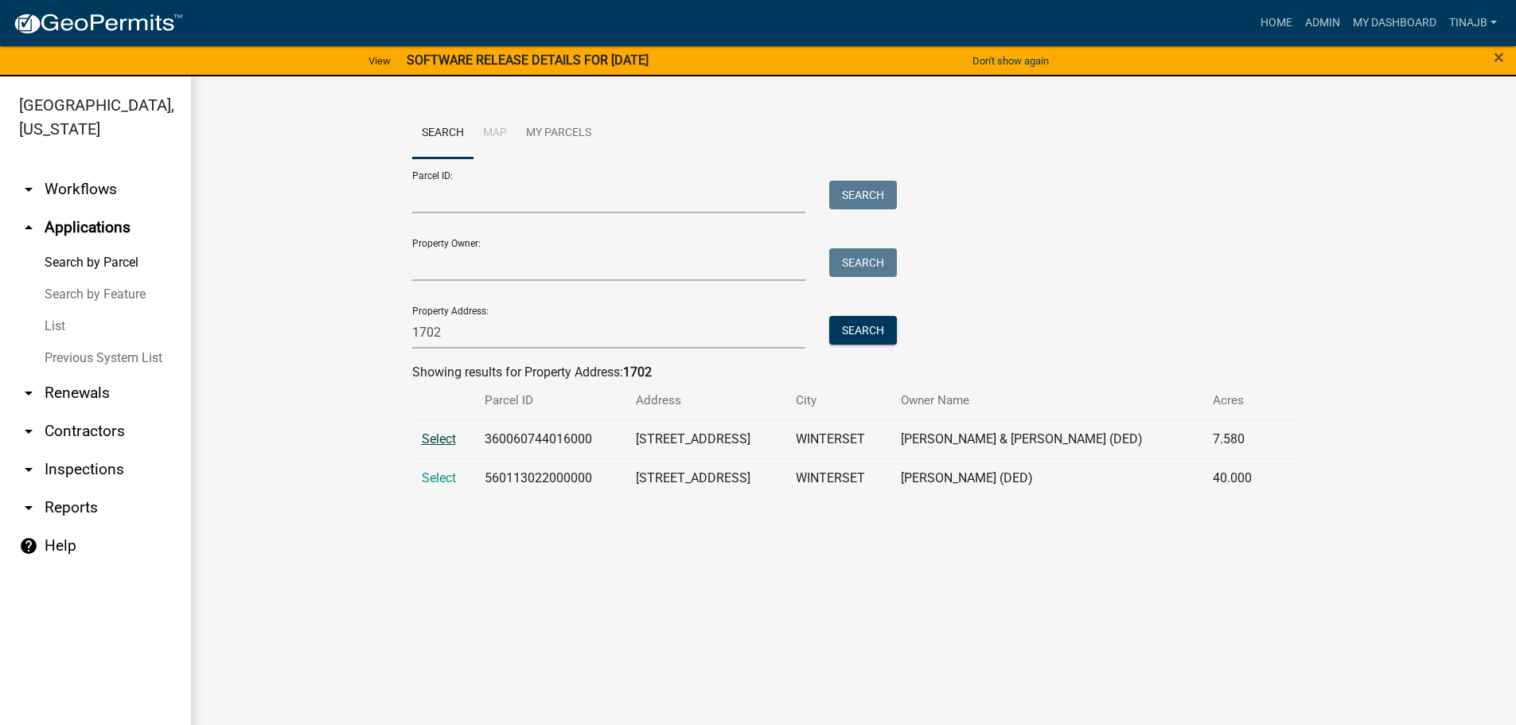
click at [449, 436] on span "Select" at bounding box center [439, 438] width 34 height 15
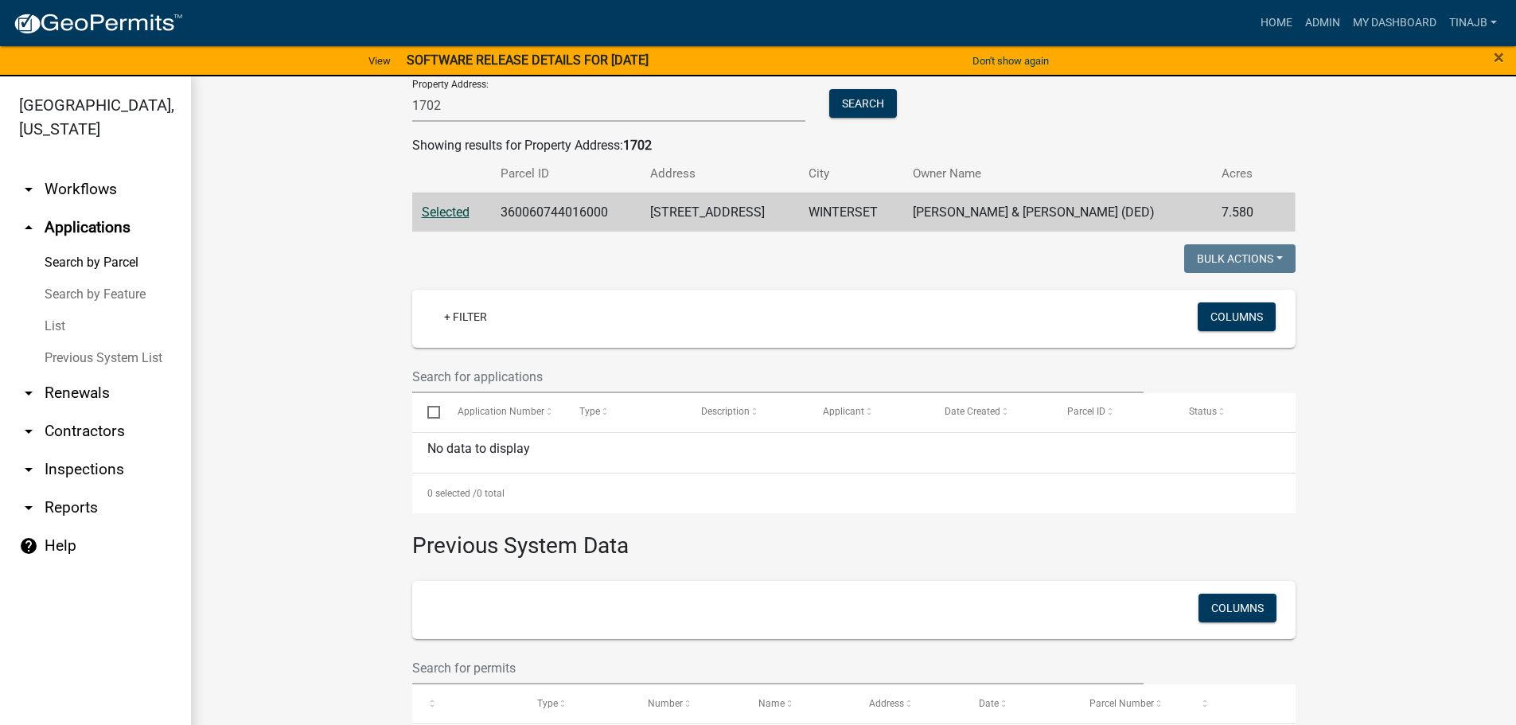
scroll to position [80, 0]
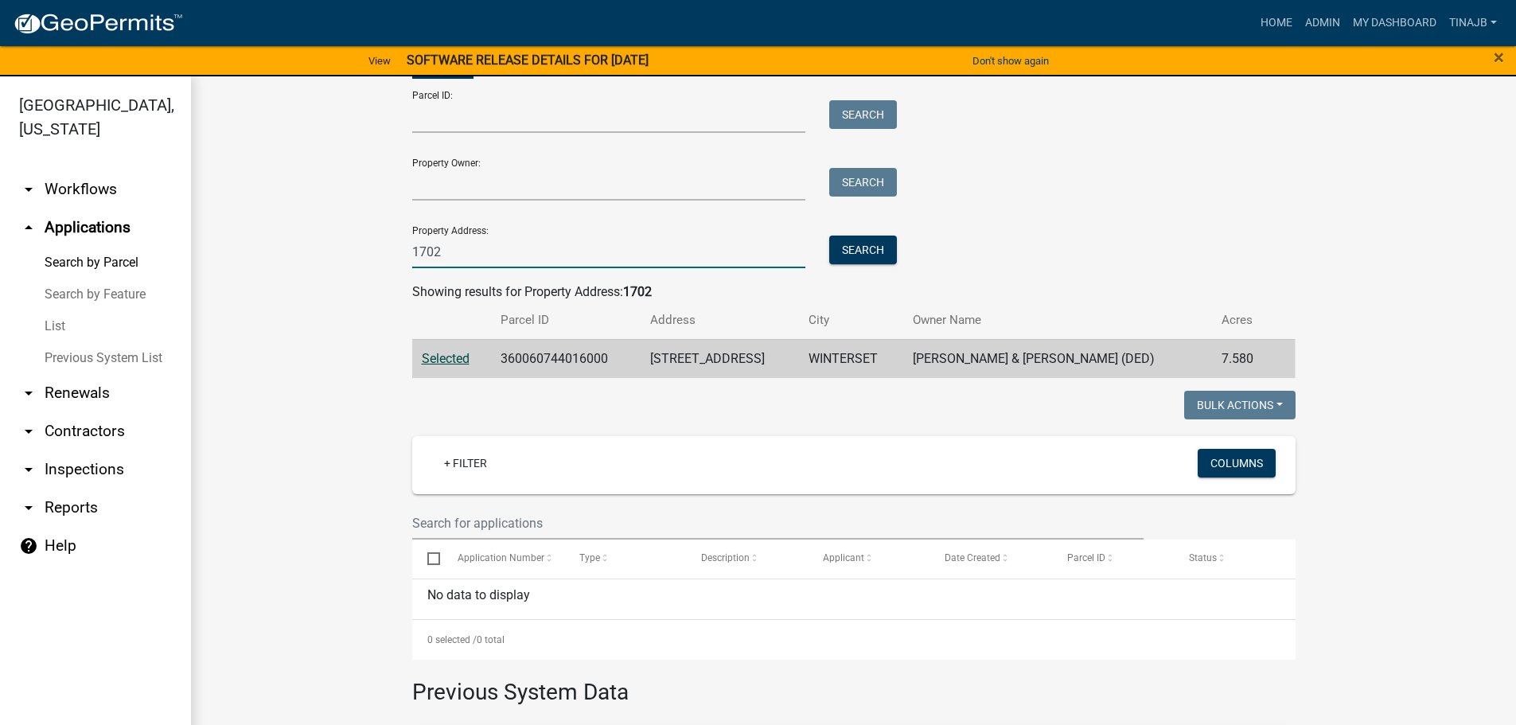
click at [486, 261] on input "1702" at bounding box center [609, 252] width 394 height 33
type input "1"
type input "1634"
click at [849, 255] on button "Search" at bounding box center [863, 250] width 68 height 29
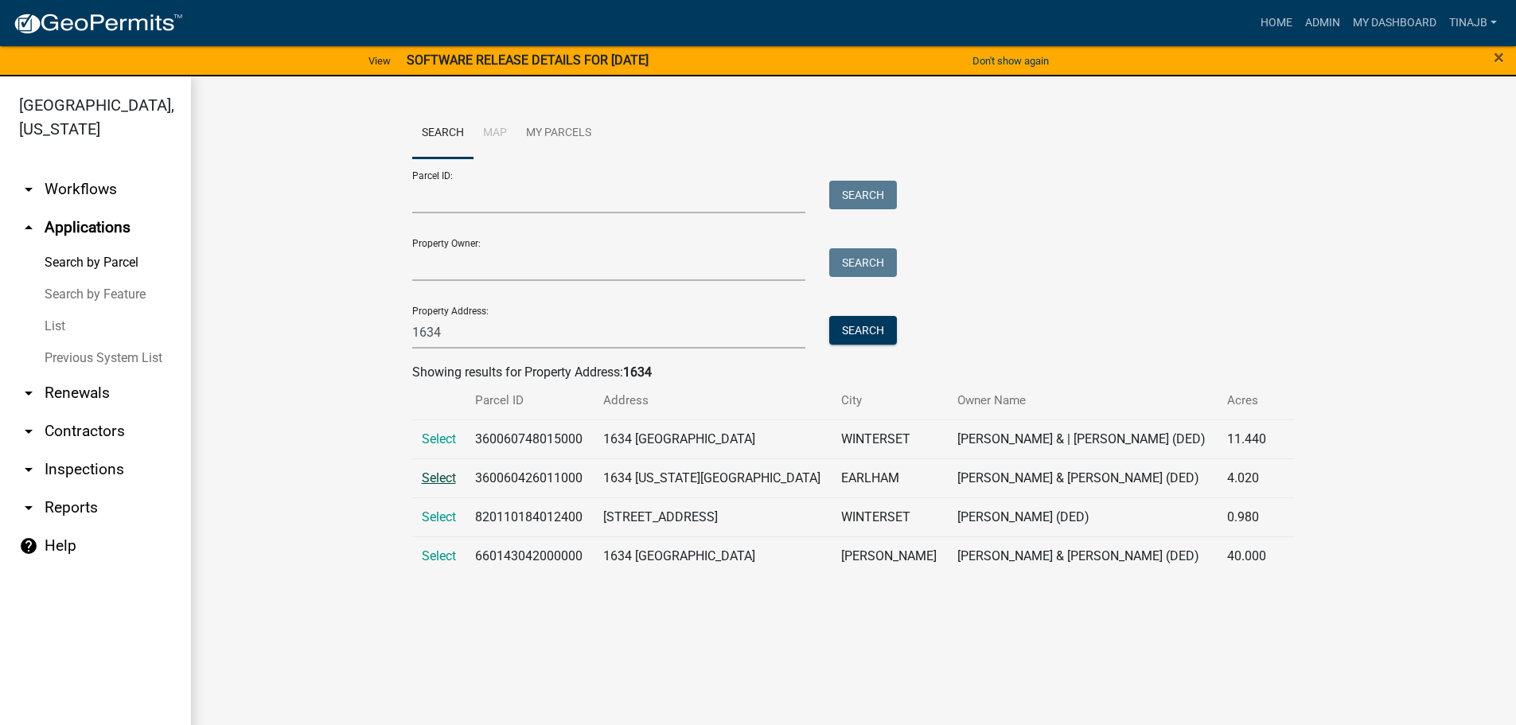
click at [444, 478] on span "Select" at bounding box center [439, 477] width 34 height 15
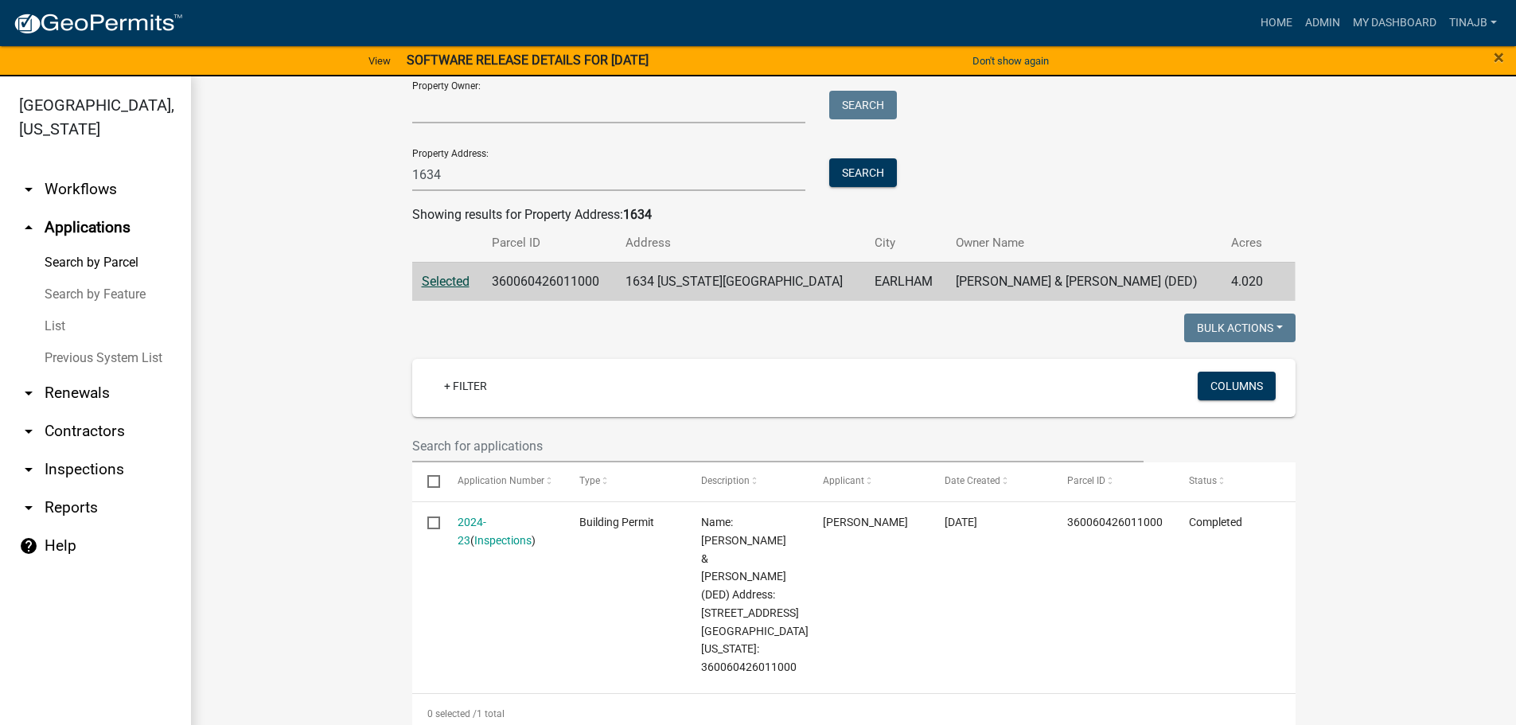
scroll to position [159, 0]
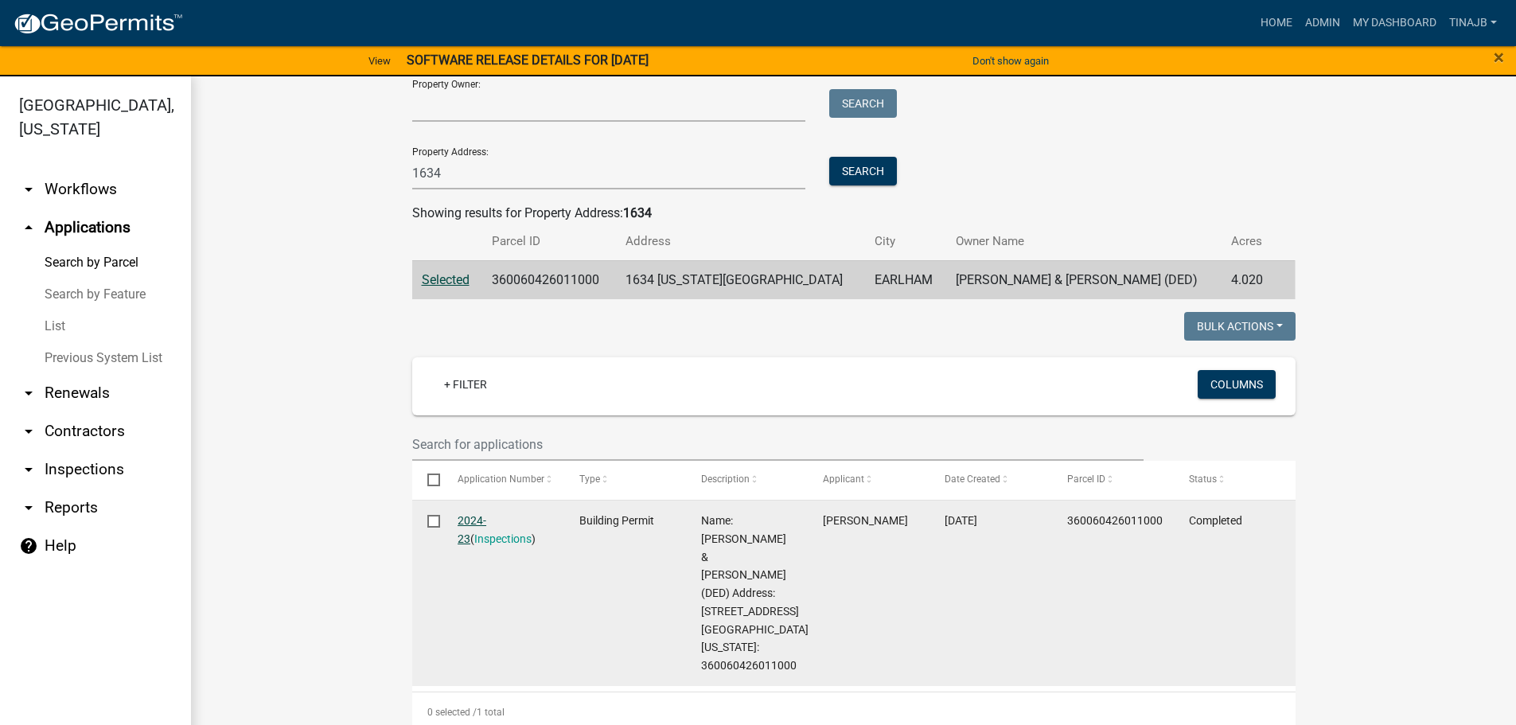
click at [465, 517] on link "2024-23" at bounding box center [472, 529] width 29 height 31
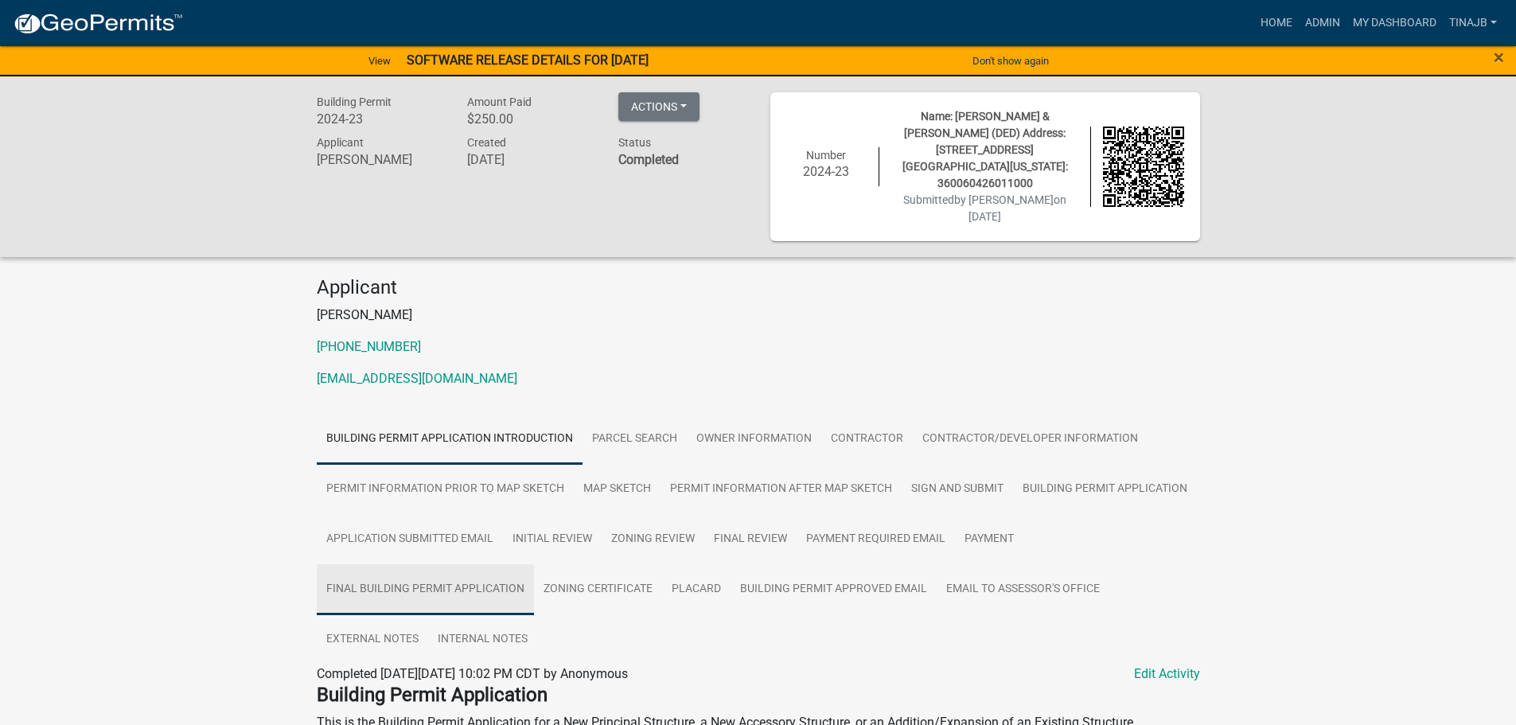
click at [441, 564] on link "Final Building Permit Application" at bounding box center [425, 589] width 217 height 51
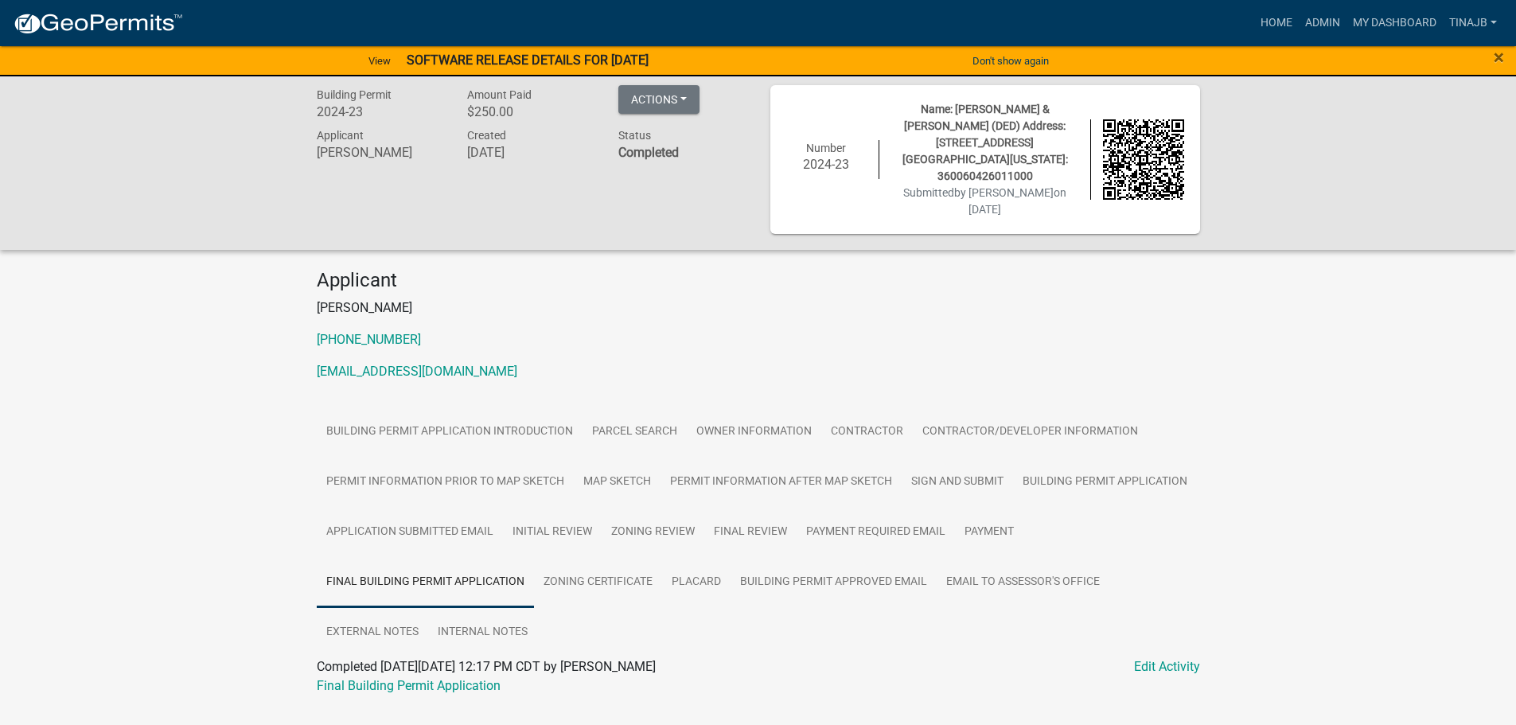
scroll to position [11, 0]
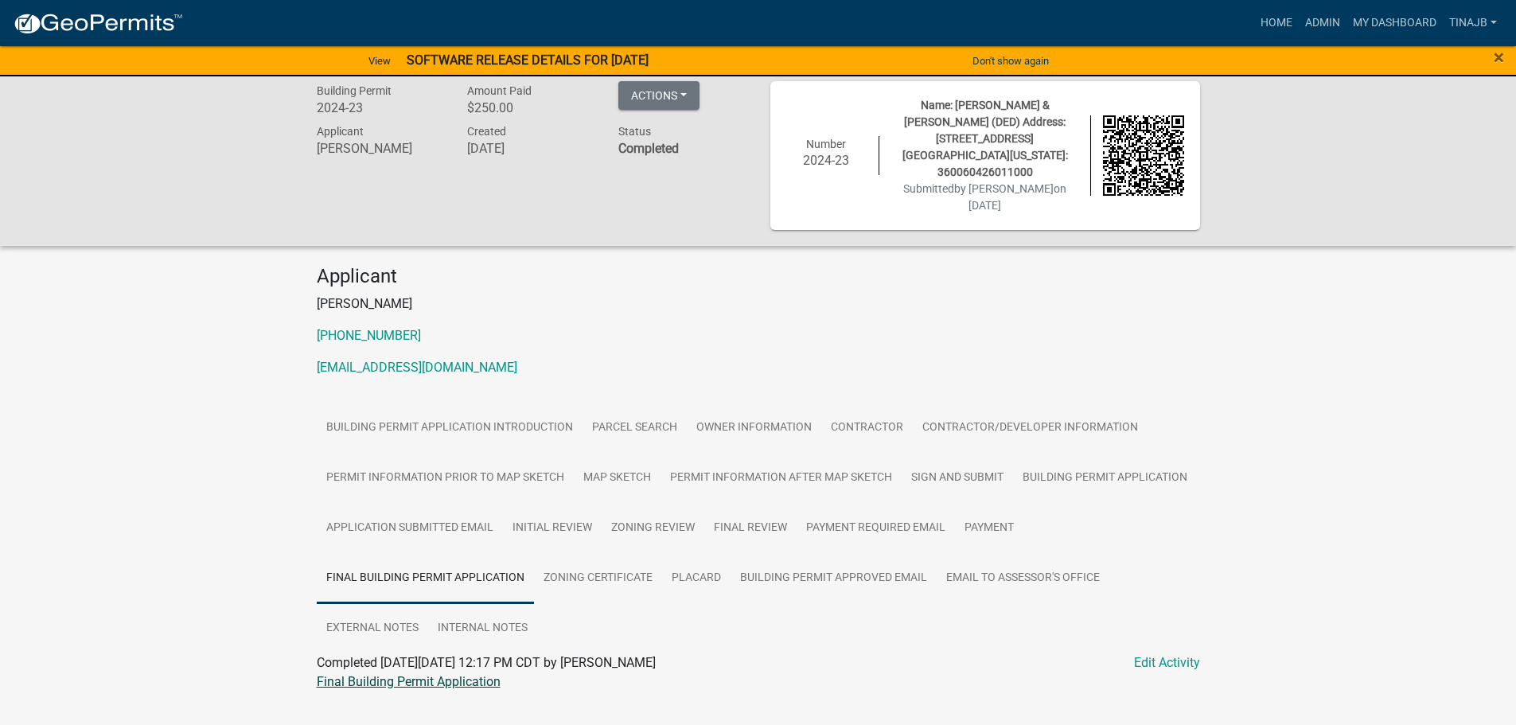
click at [450, 674] on link "Final Building Permit Application" at bounding box center [409, 681] width 184 height 15
